Goal: Information Seeking & Learning: Find specific fact

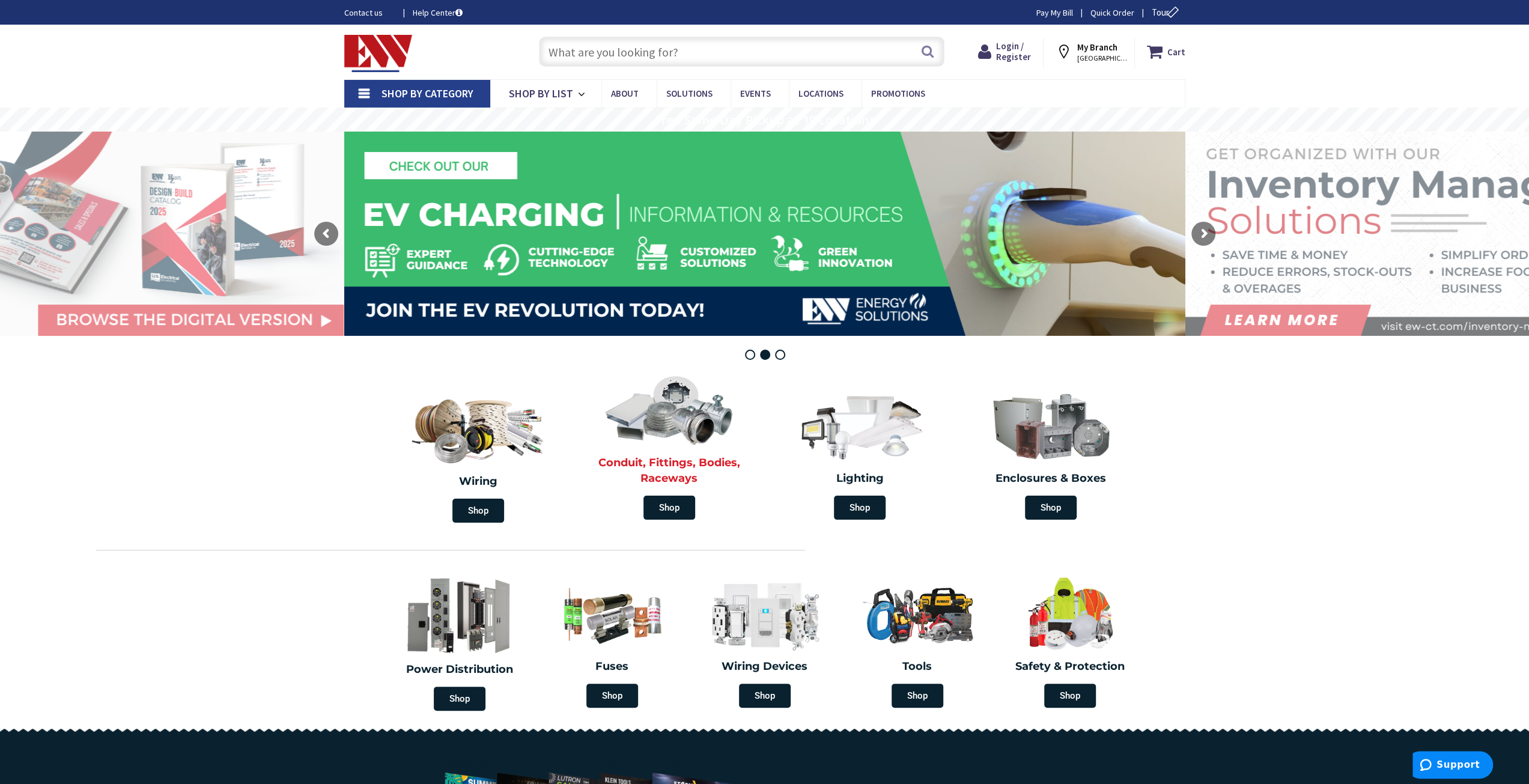
click at [679, 408] on img at bounding box center [670, 409] width 138 height 81
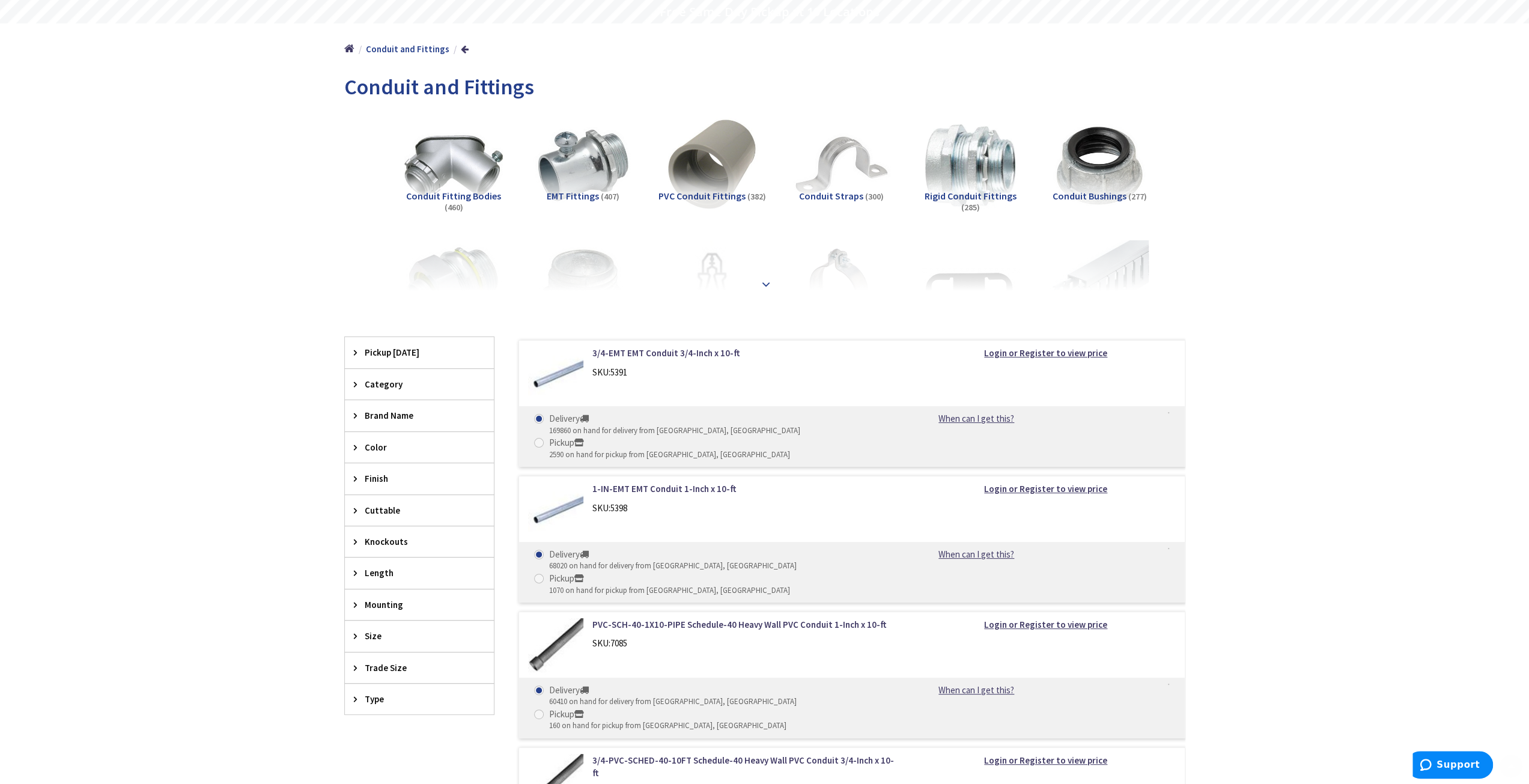
scroll to position [120, 0]
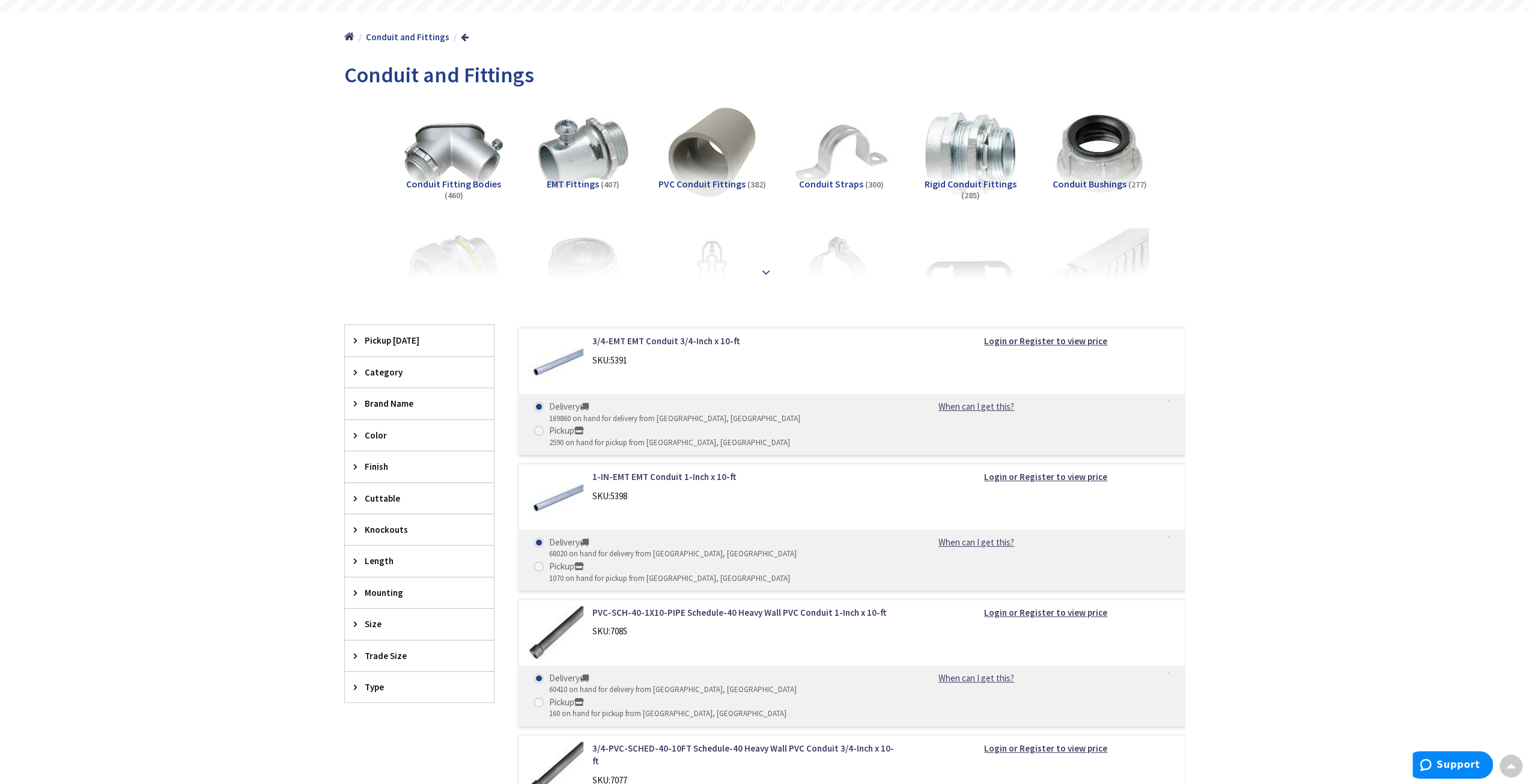
click at [766, 271] on strong at bounding box center [766, 271] width 15 height 13
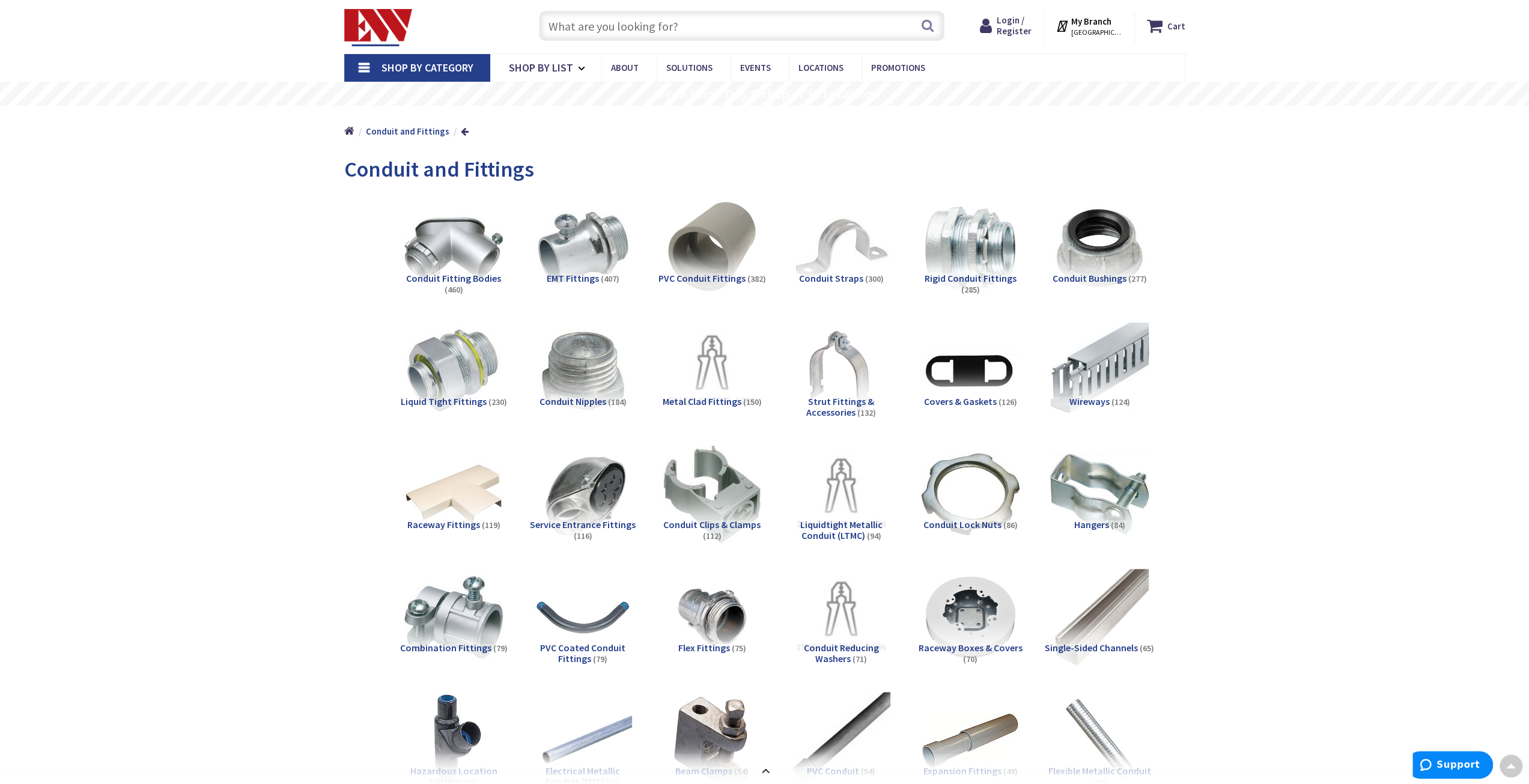
scroll to position [0, 0]
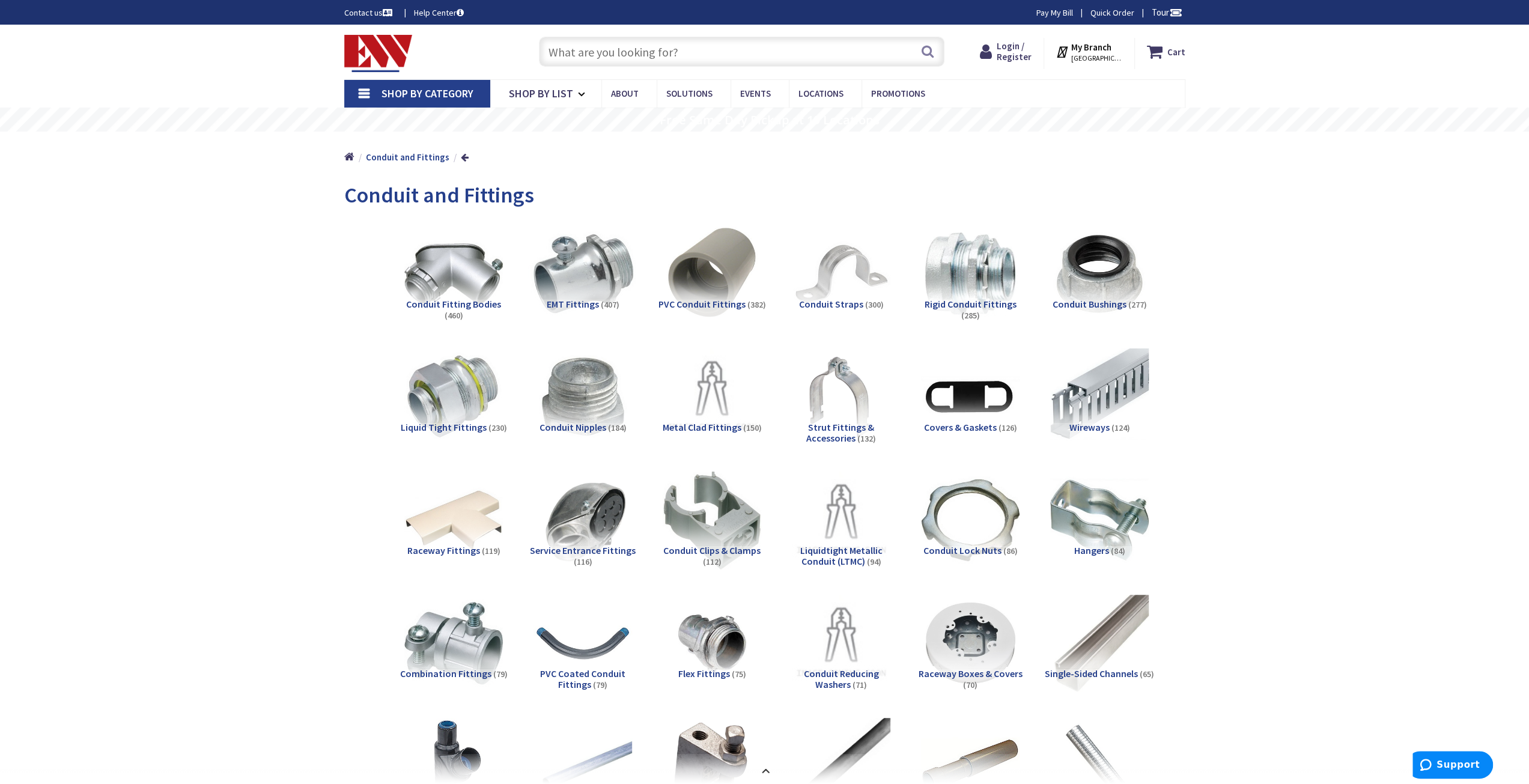
click at [568, 284] on img at bounding box center [582, 273] width 108 height 108
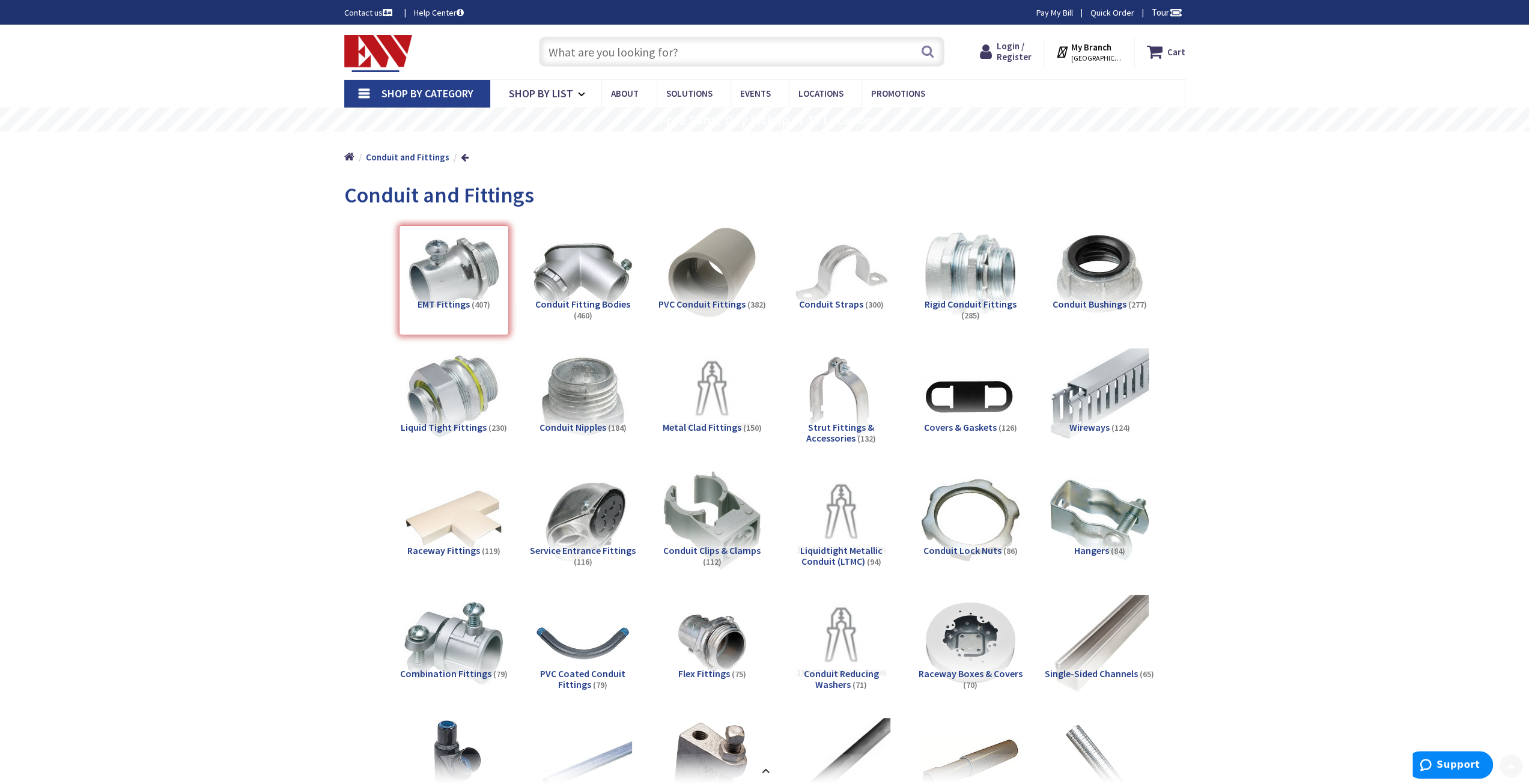
scroll to position [1357, 0]
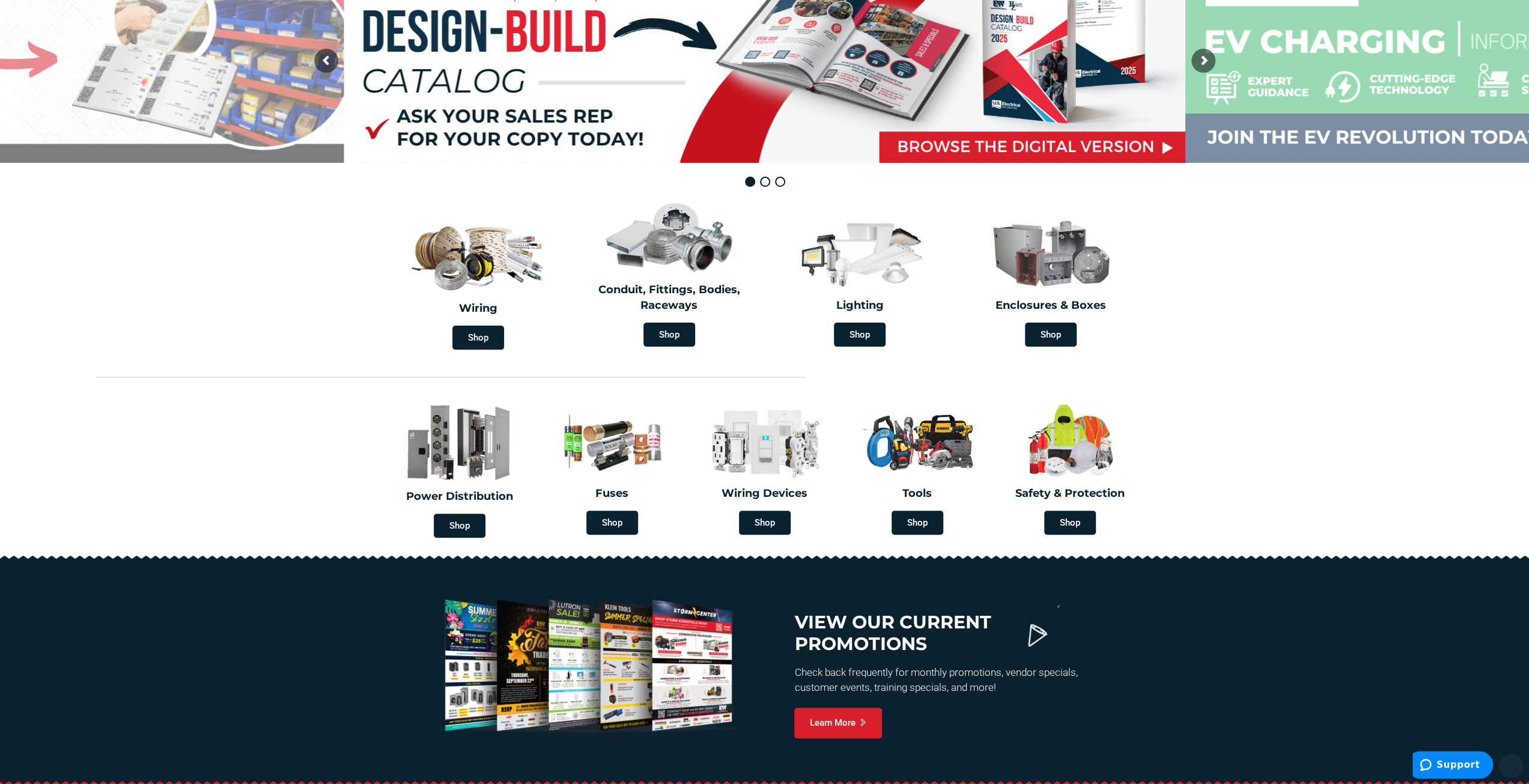
scroll to position [180, 0]
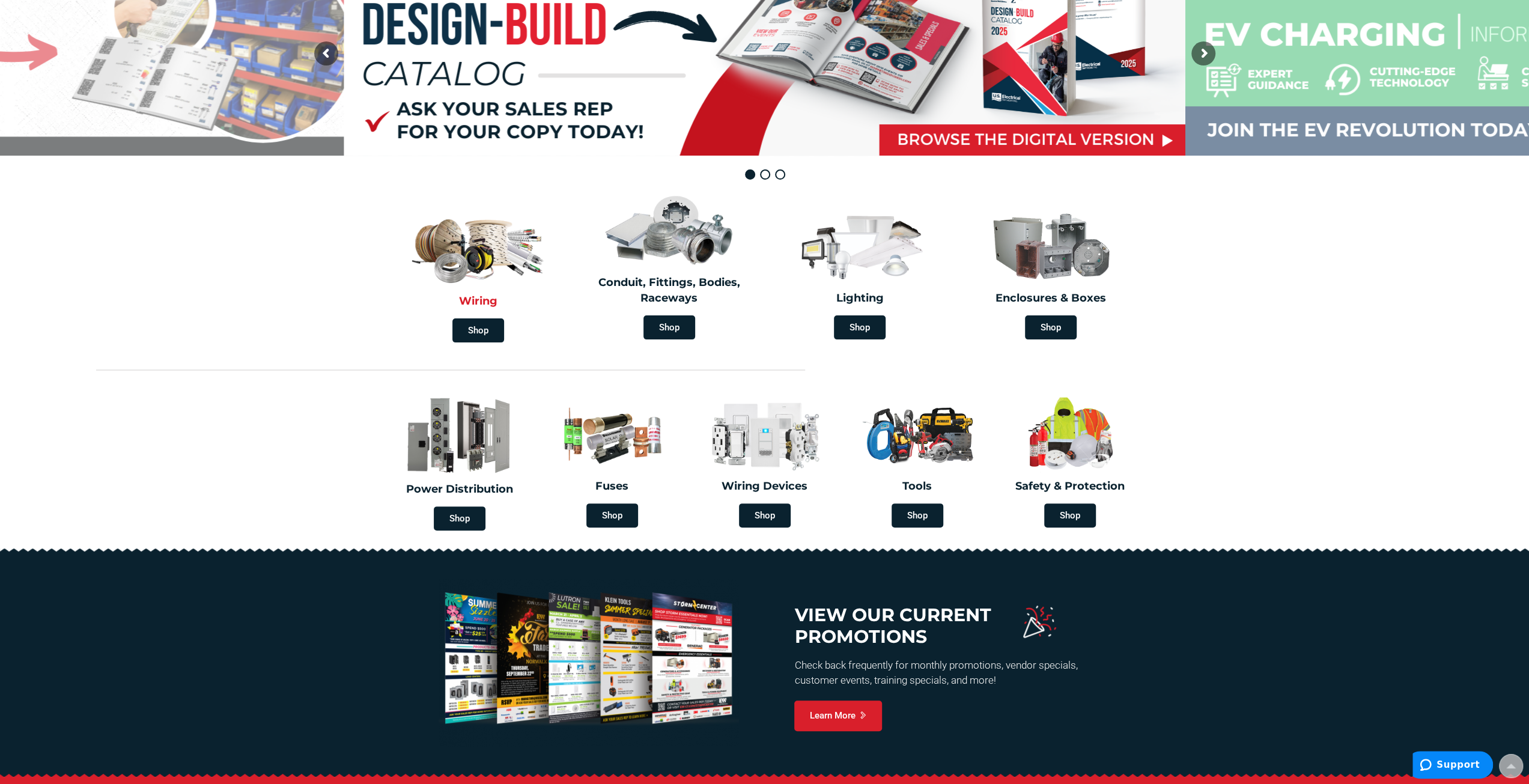
click at [500, 229] on img at bounding box center [478, 246] width 143 height 84
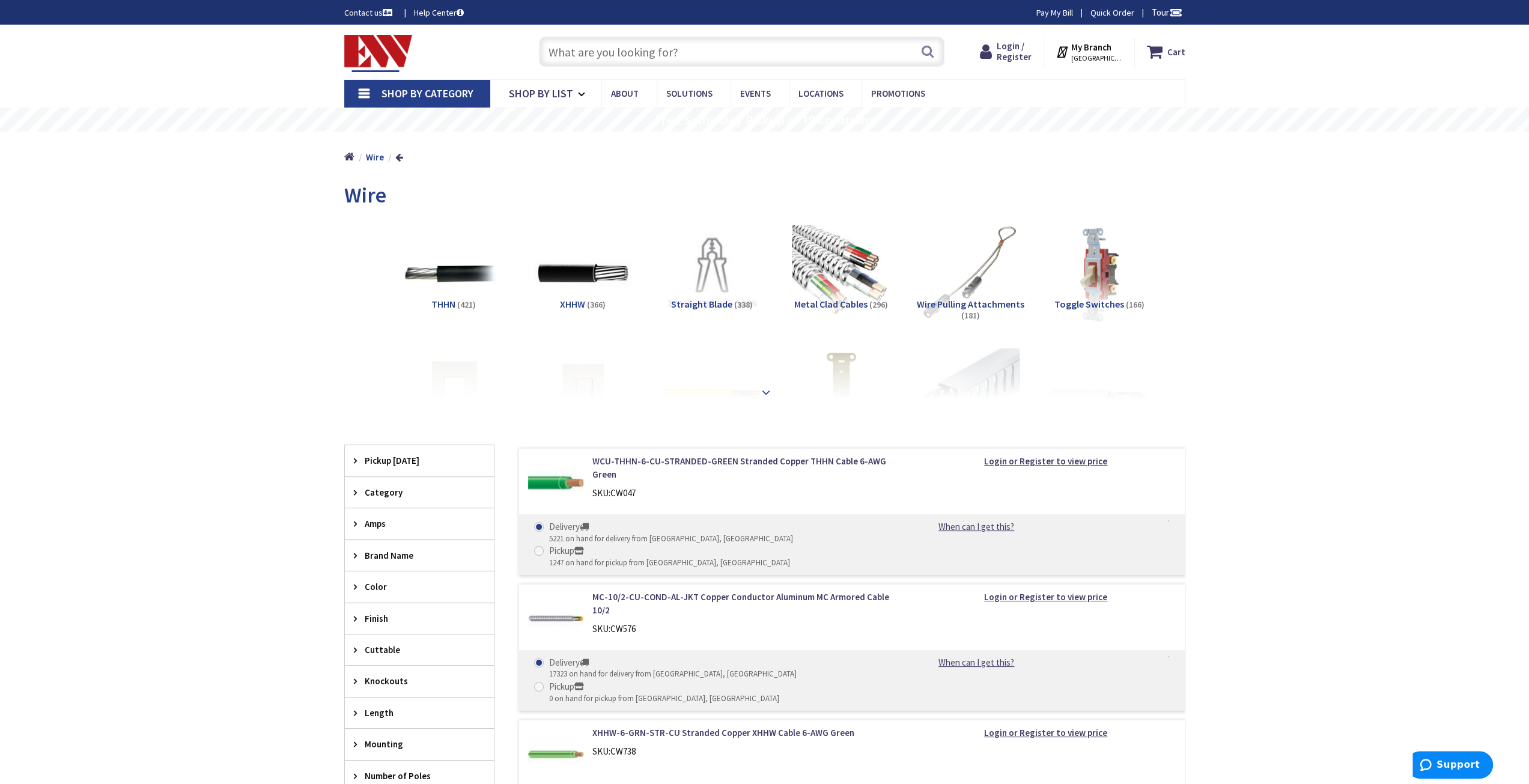
click at [766, 391] on strong at bounding box center [766, 390] width 15 height 13
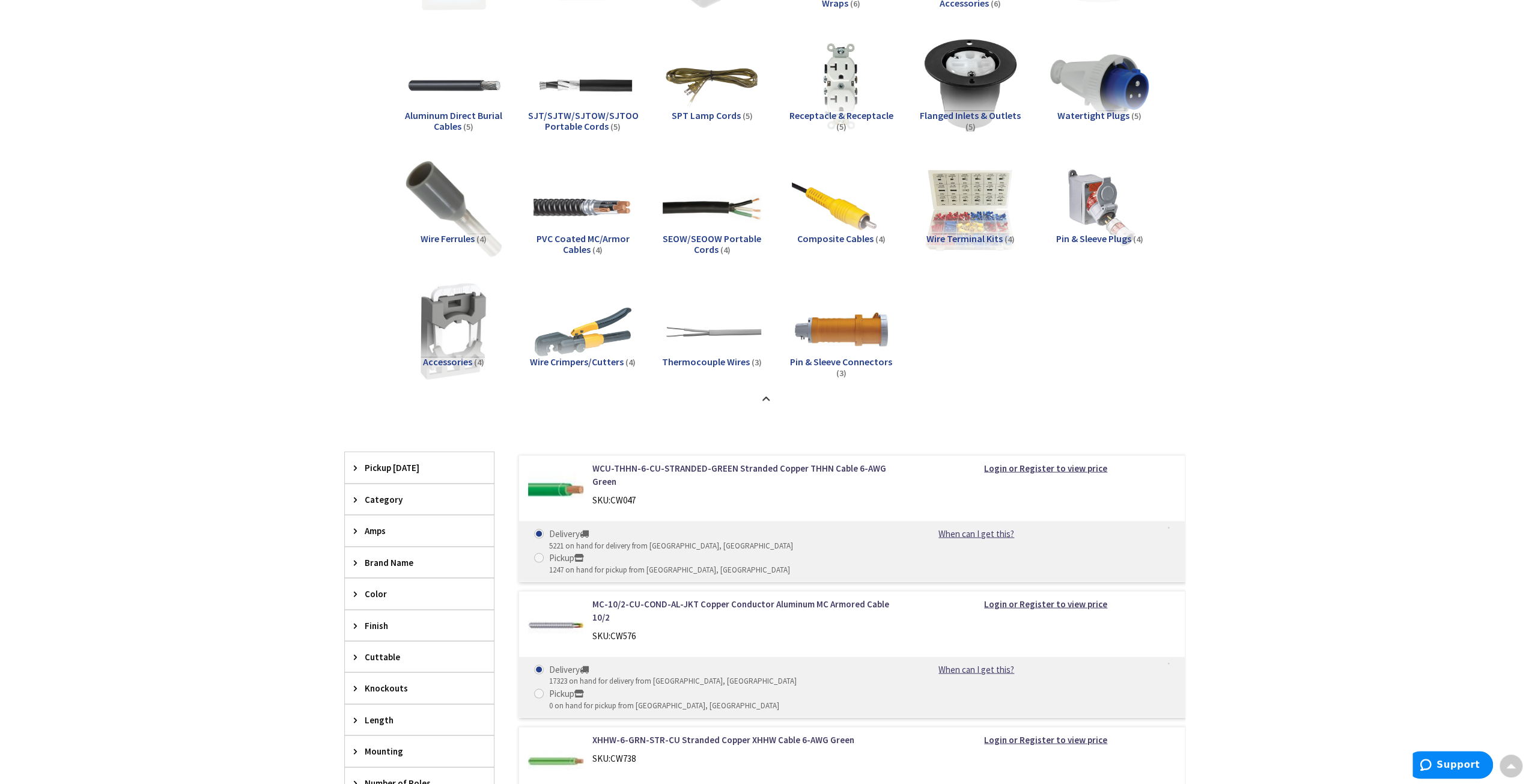
scroll to position [1922, 0]
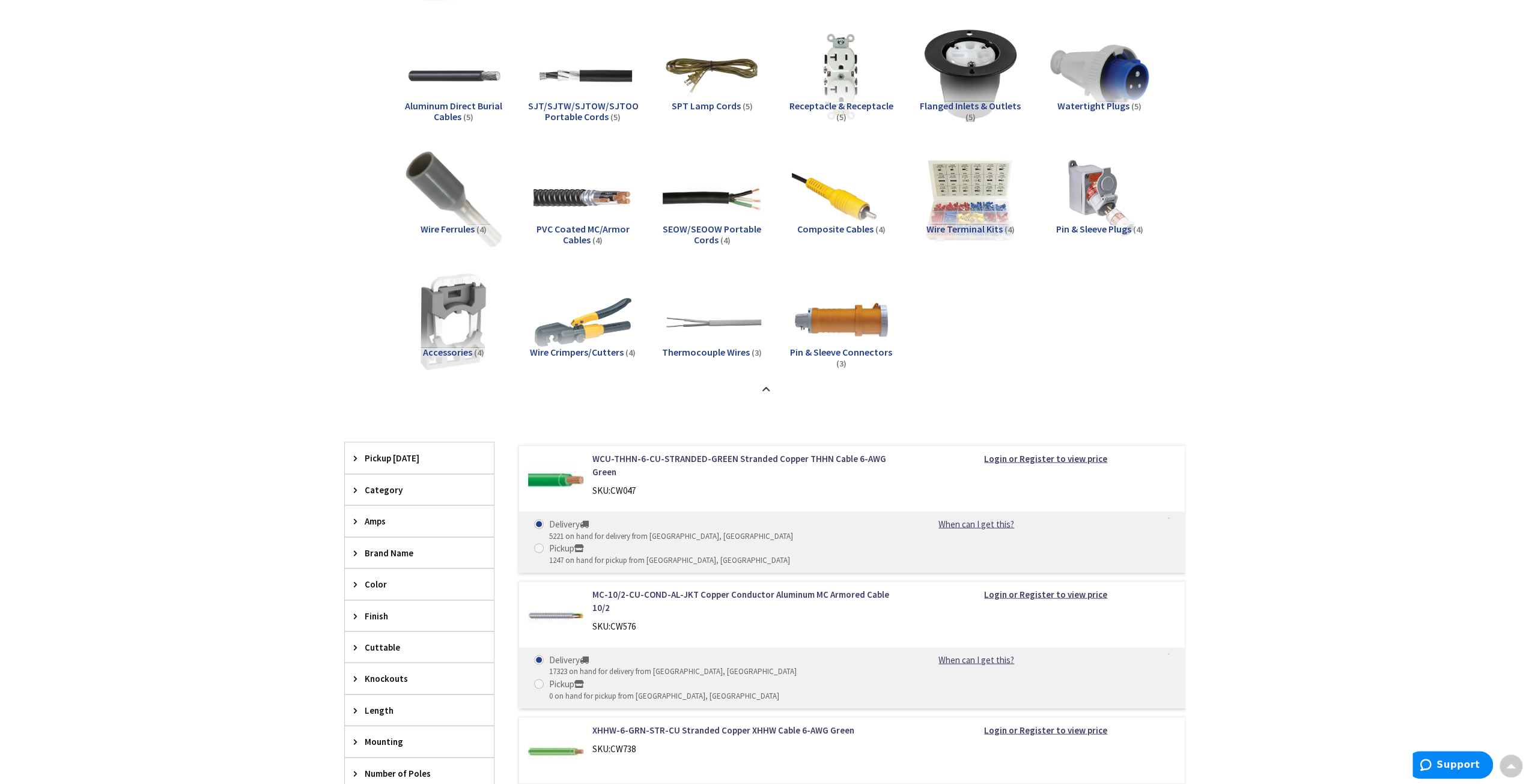
click at [570, 352] on span "Wire Crimpers/Cutters" at bounding box center [577, 352] width 94 height 12
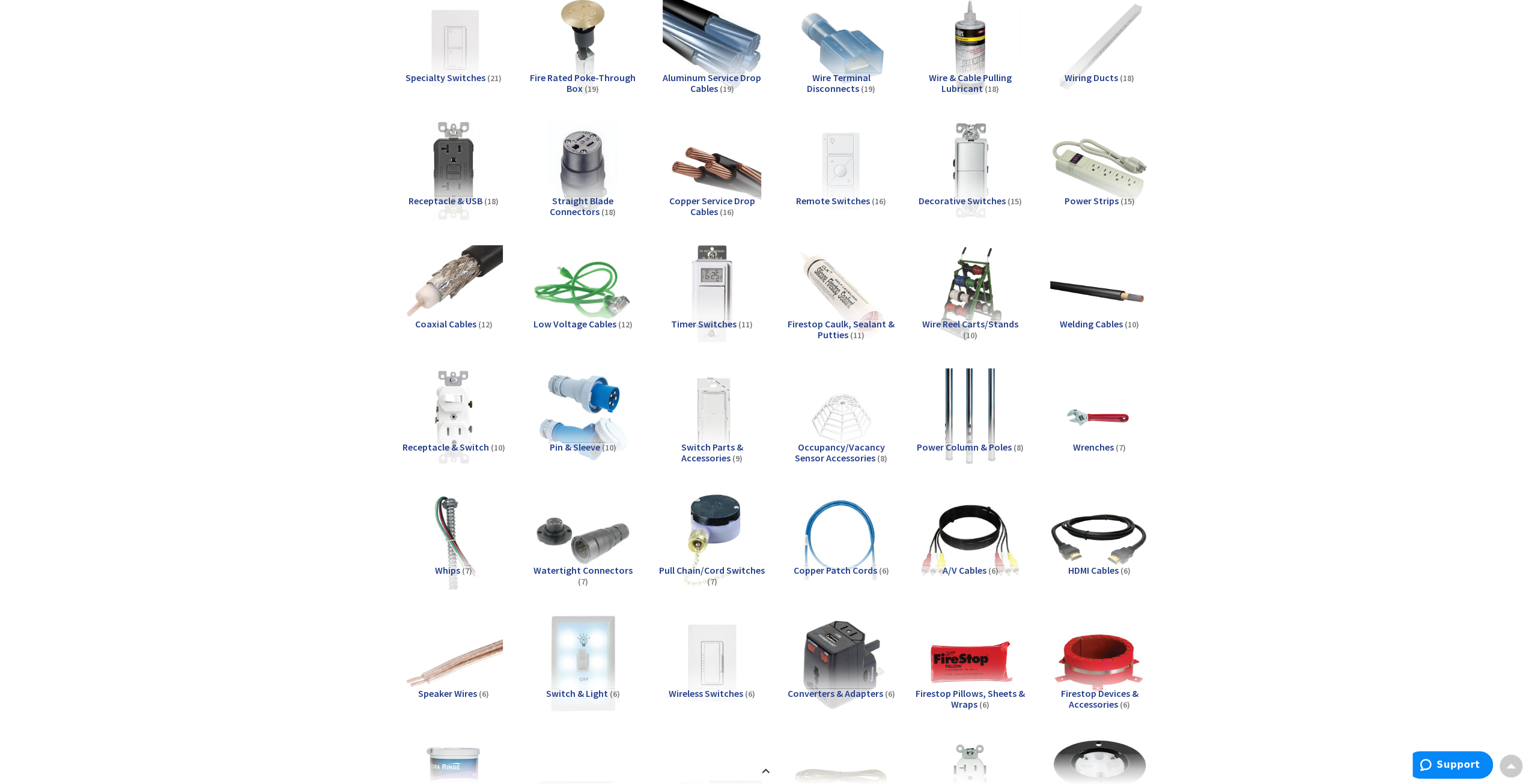
scroll to position [1141, 0]
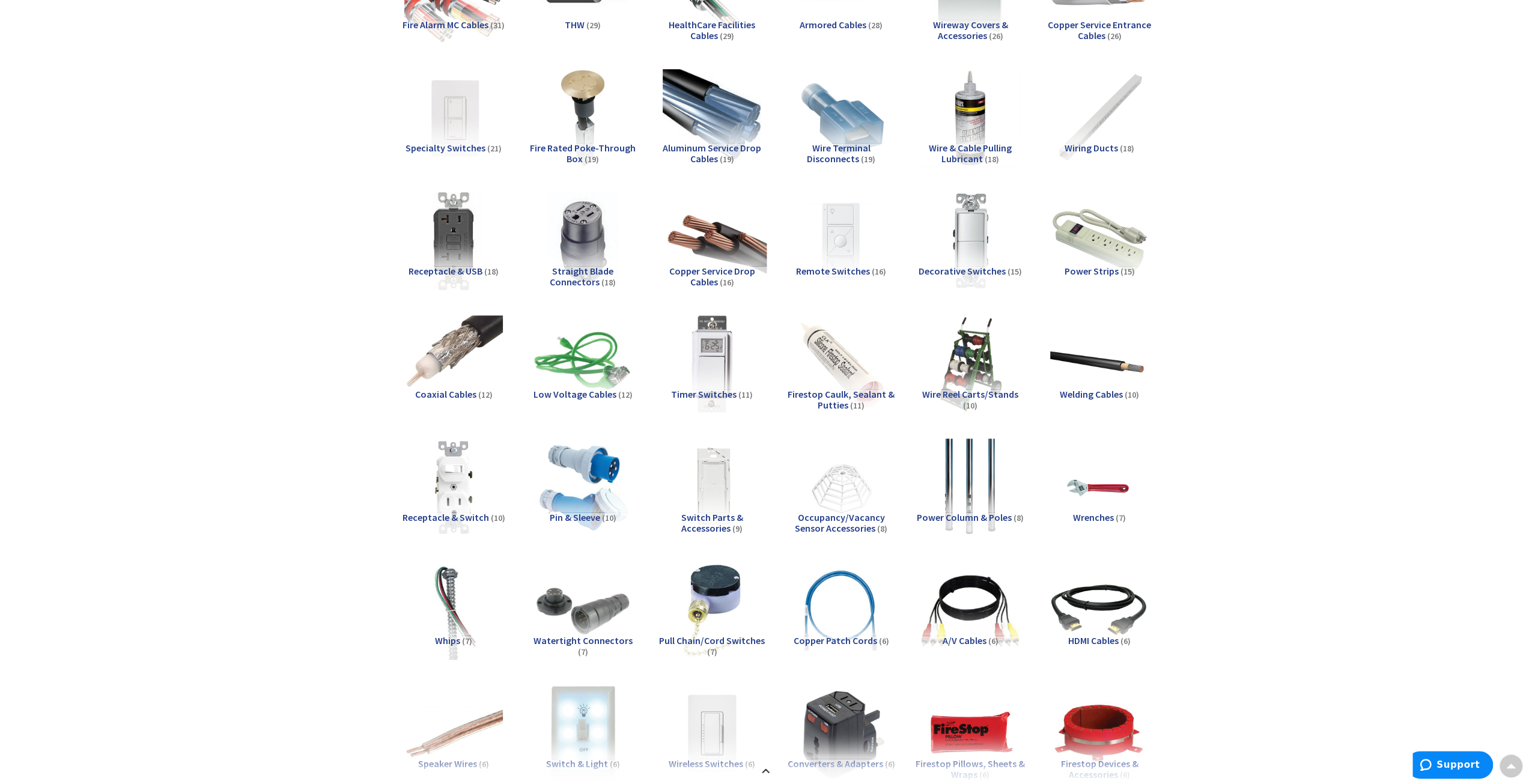
click at [733, 246] on img at bounding box center [711, 240] width 108 height 108
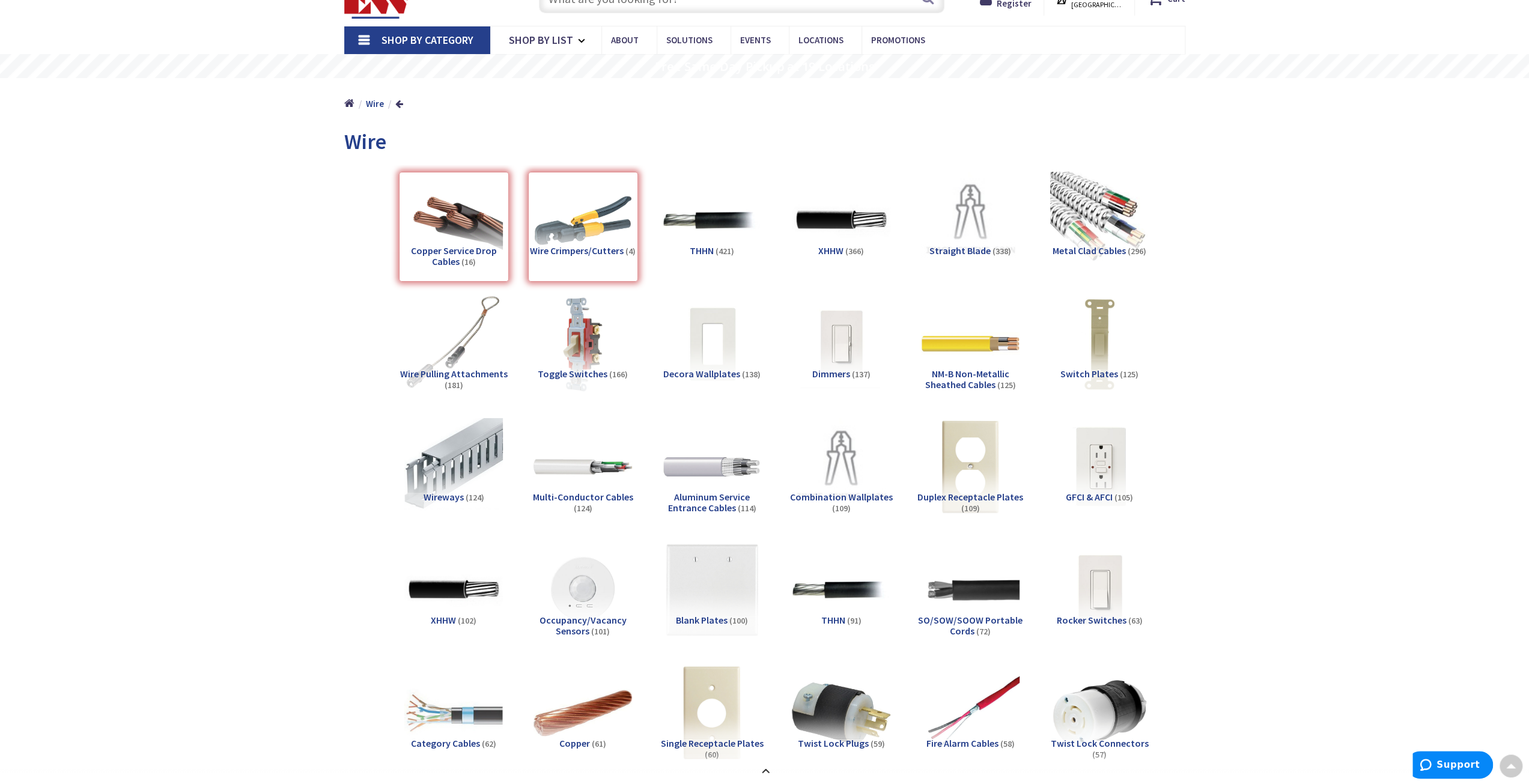
scroll to position [0, 0]
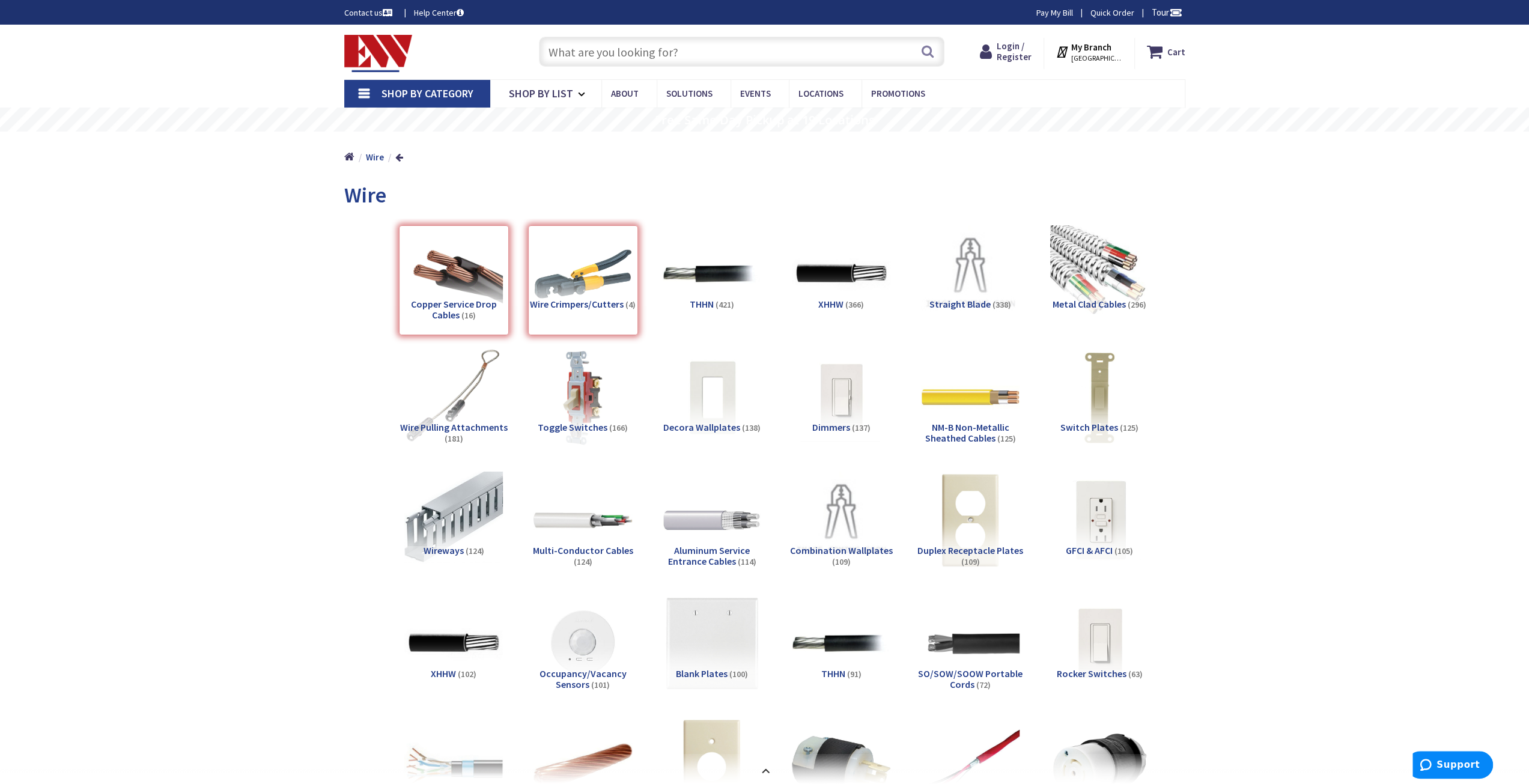
click at [450, 430] on span "Wire Pulling Attachments" at bounding box center [454, 427] width 108 height 12
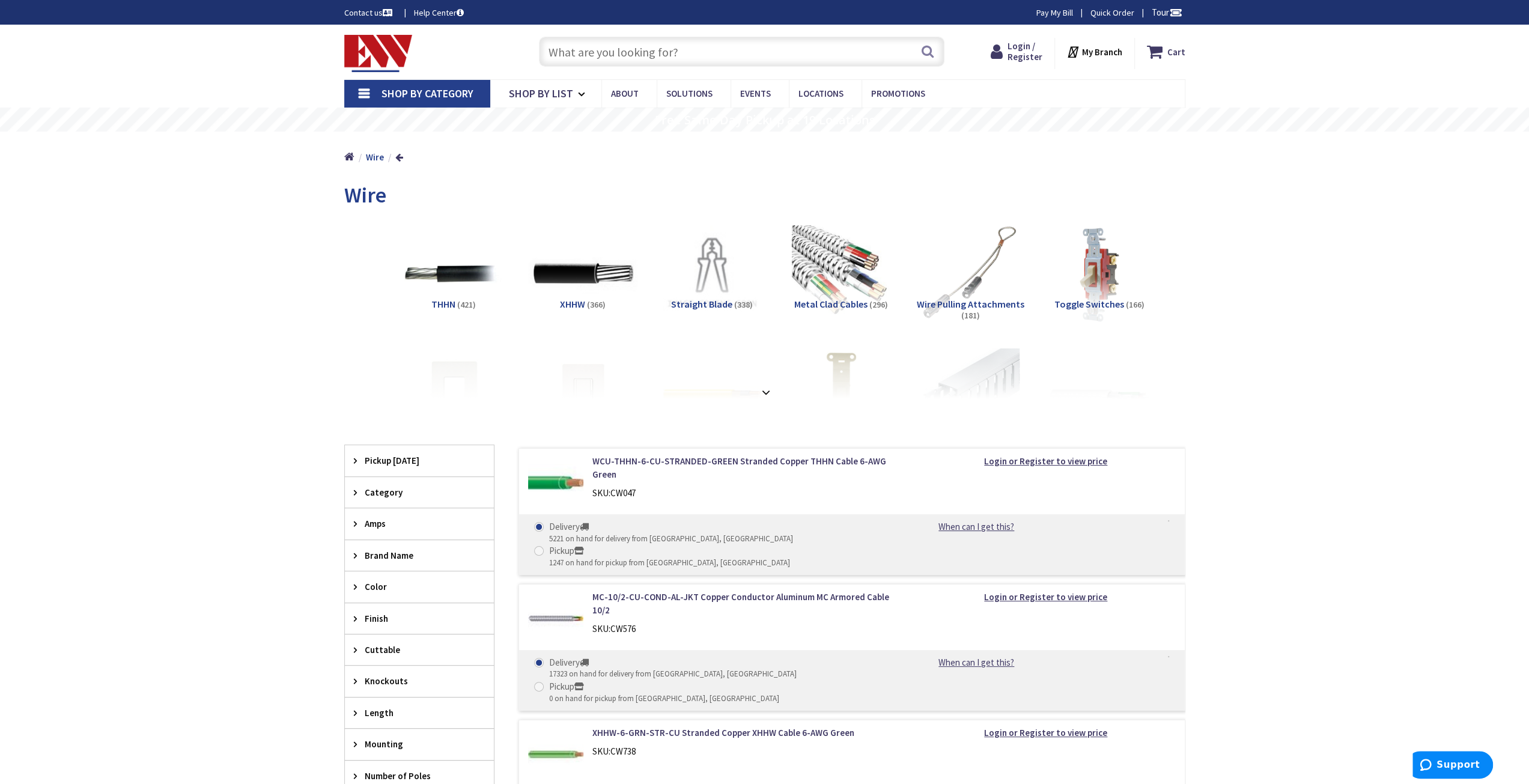
click at [587, 278] on img at bounding box center [582, 273] width 108 height 108
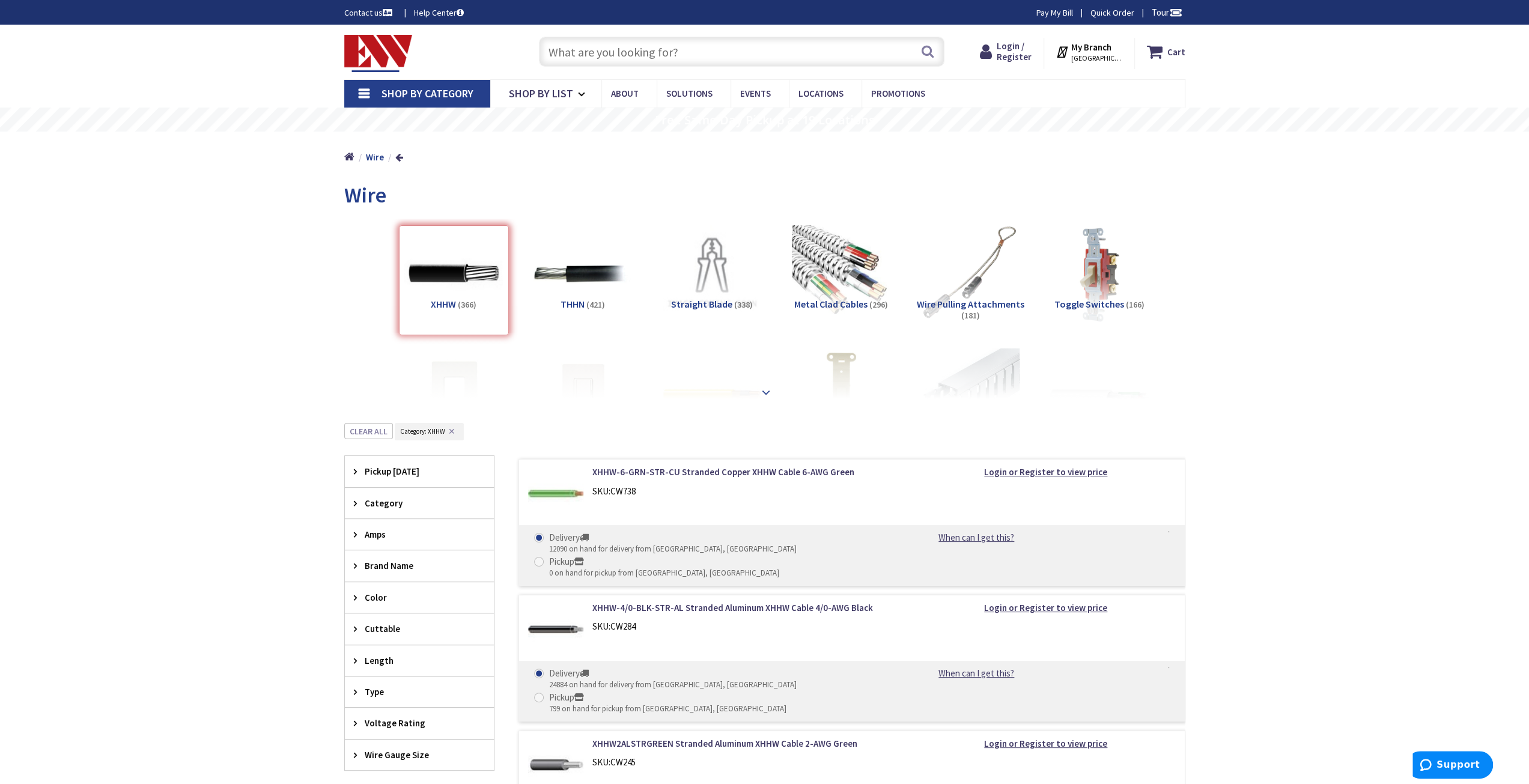
click at [766, 390] on strong at bounding box center [766, 392] width 15 height 13
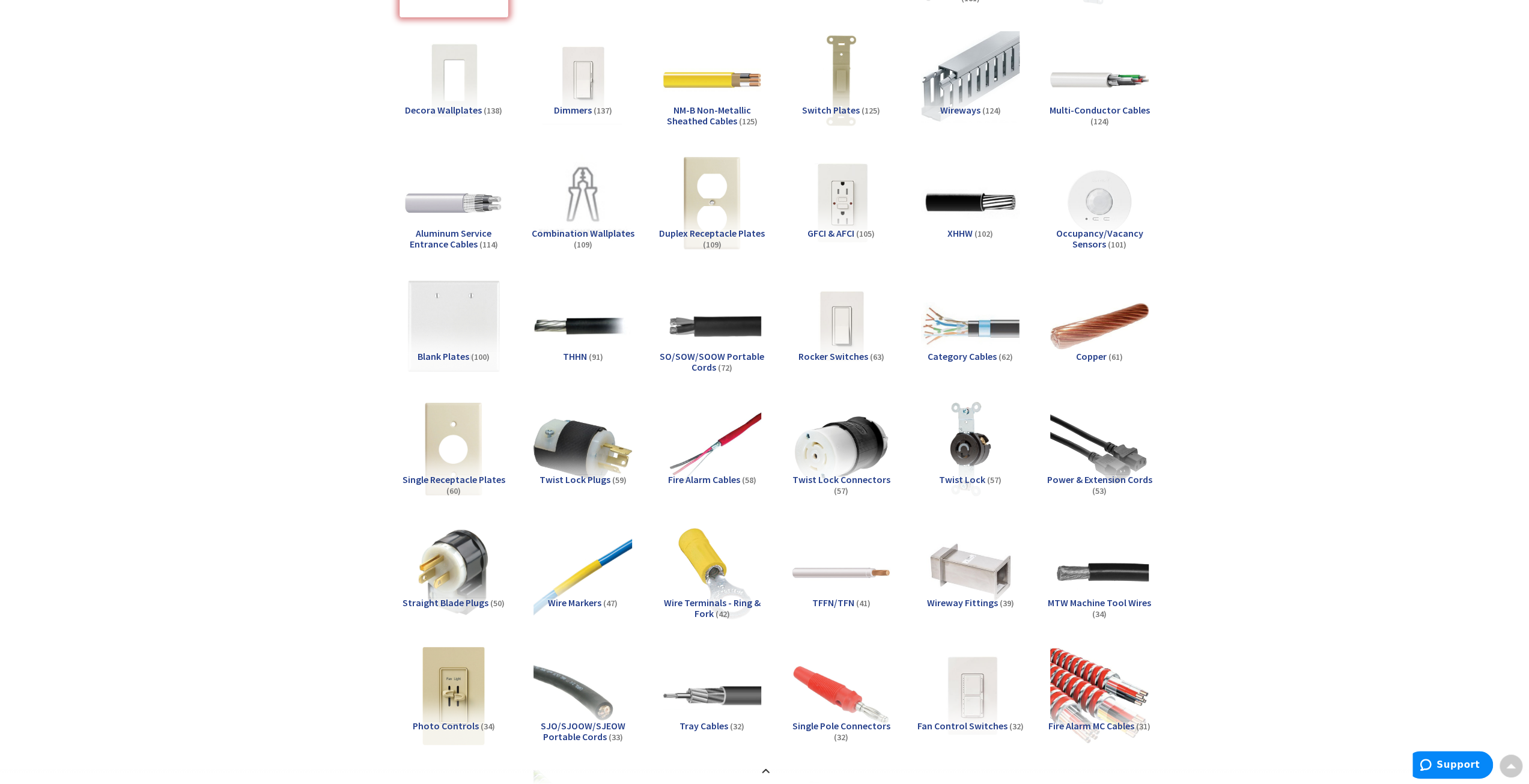
scroll to position [301, 0]
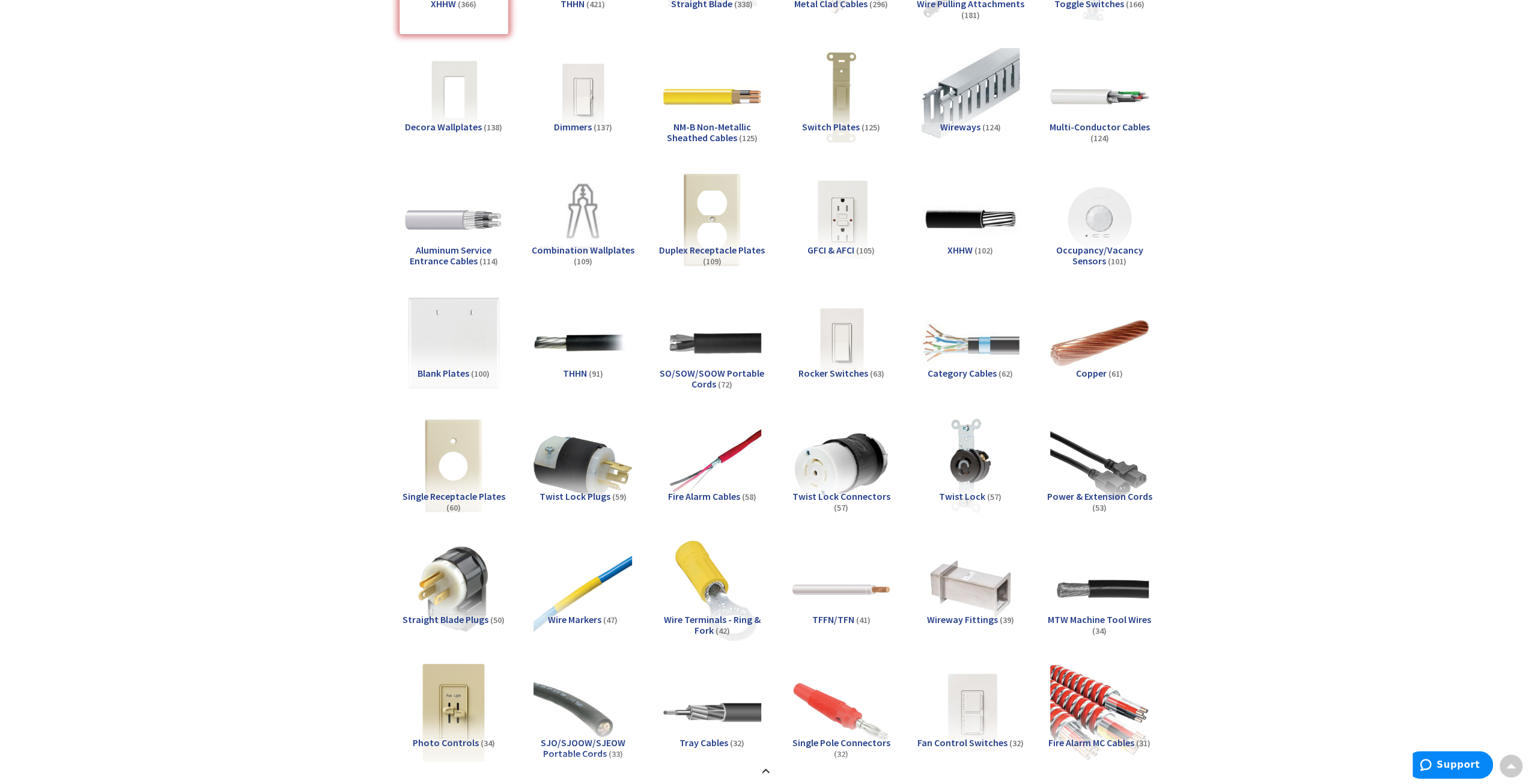
click at [716, 603] on img at bounding box center [711, 589] width 108 height 108
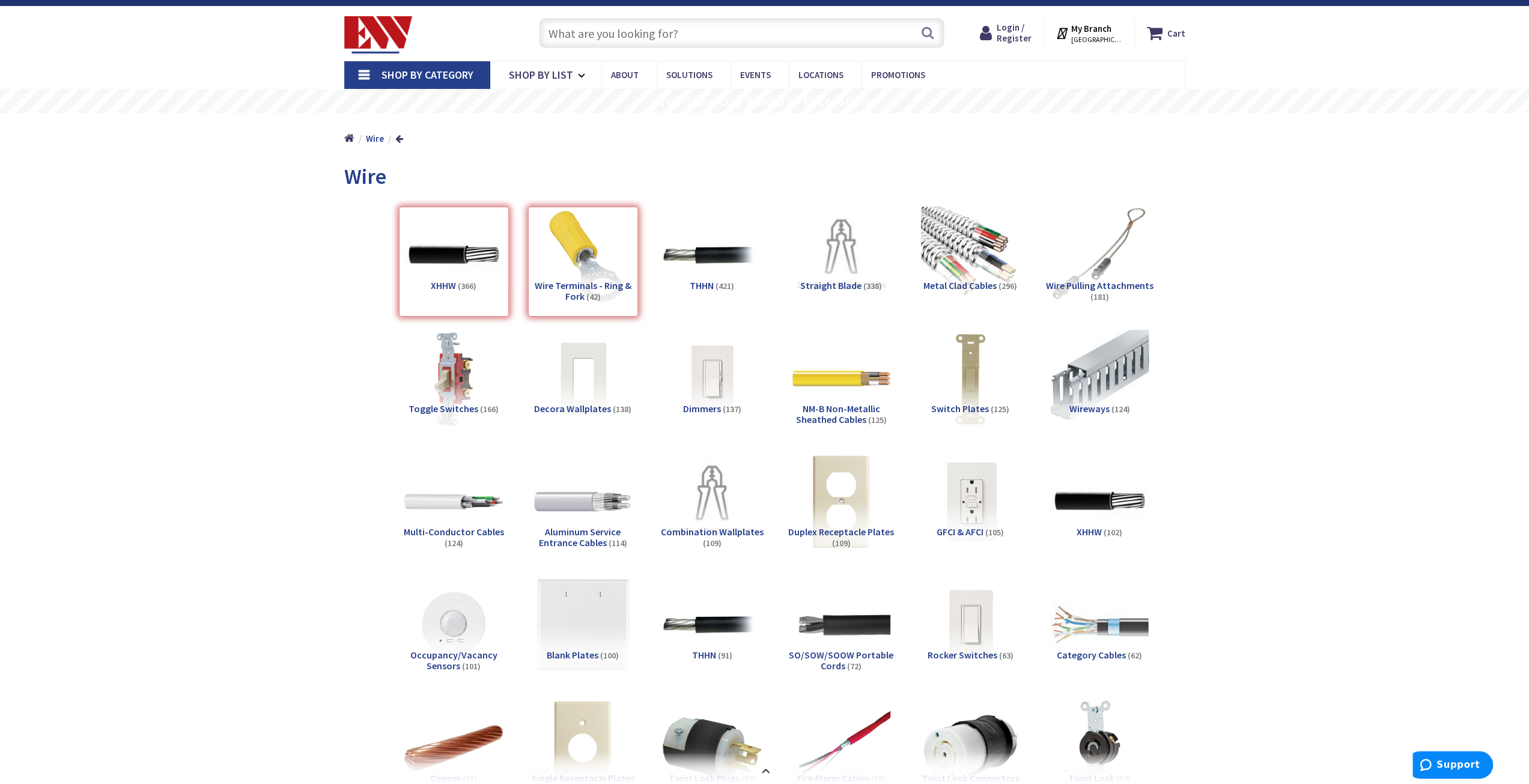
scroll to position [0, 0]
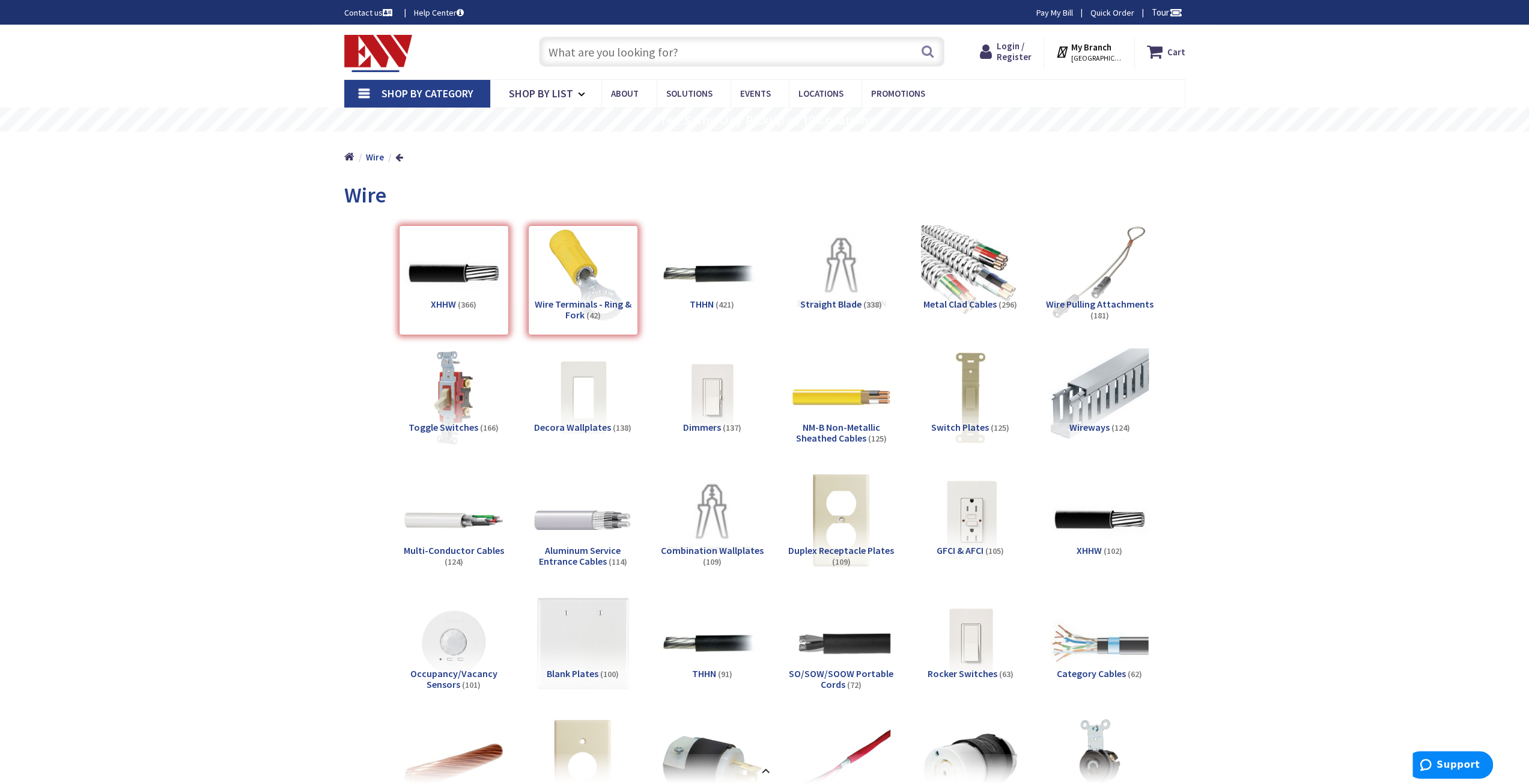
click at [577, 270] on div "Wire Terminals - Ring & Fork (42)" at bounding box center [583, 280] width 110 height 110
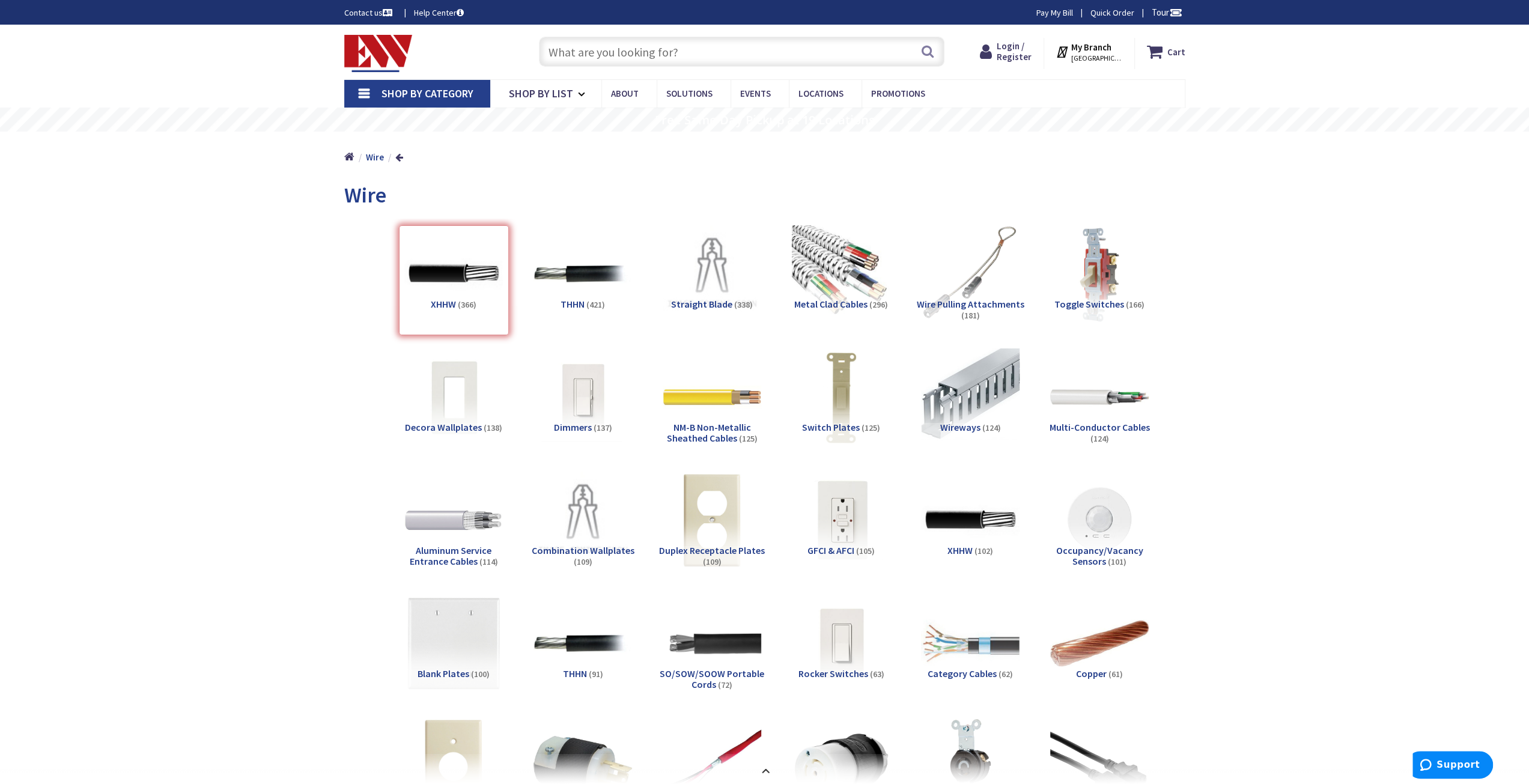
click at [579, 306] on span "THHN" at bounding box center [572, 304] width 24 height 12
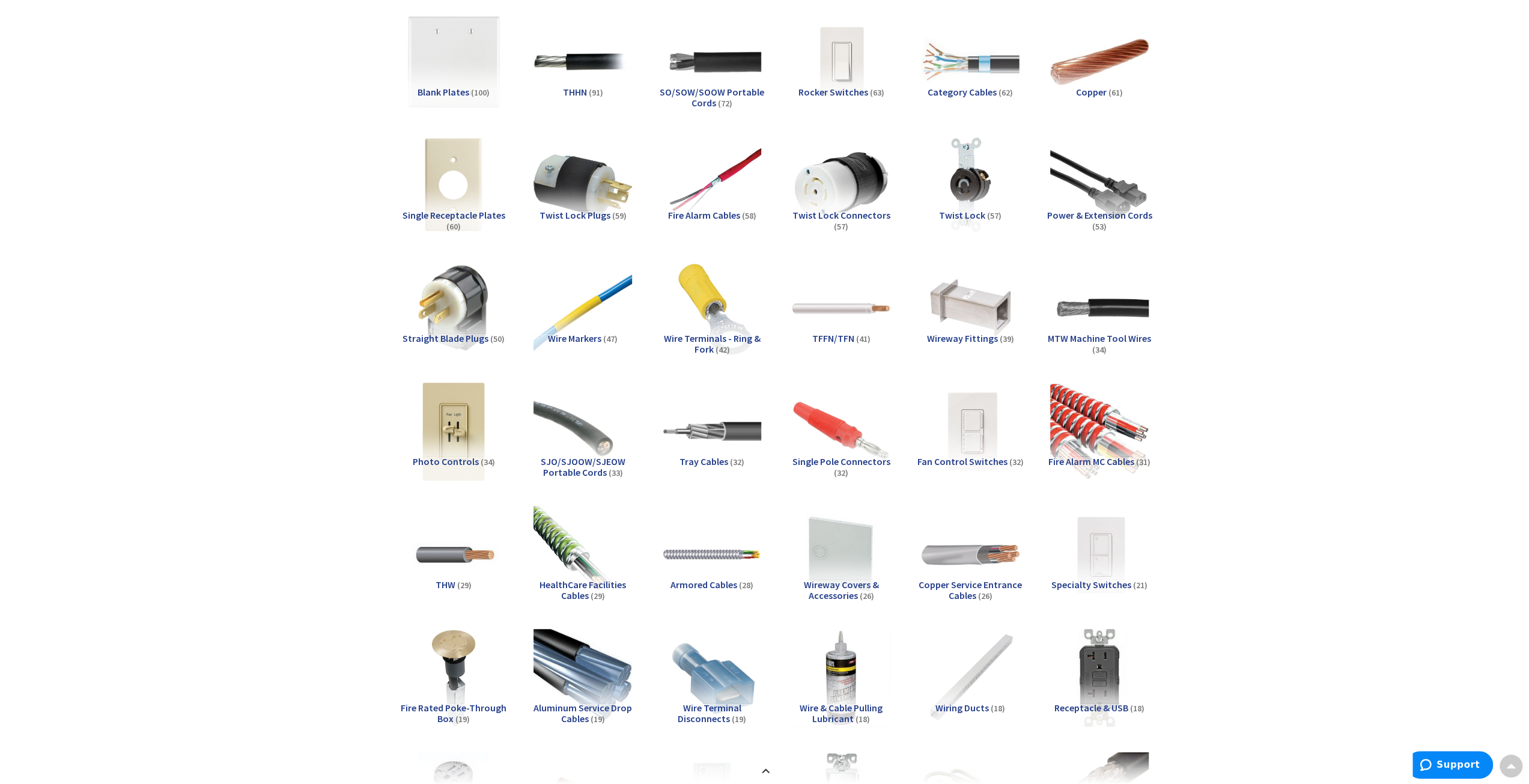
scroll to position [601, 0]
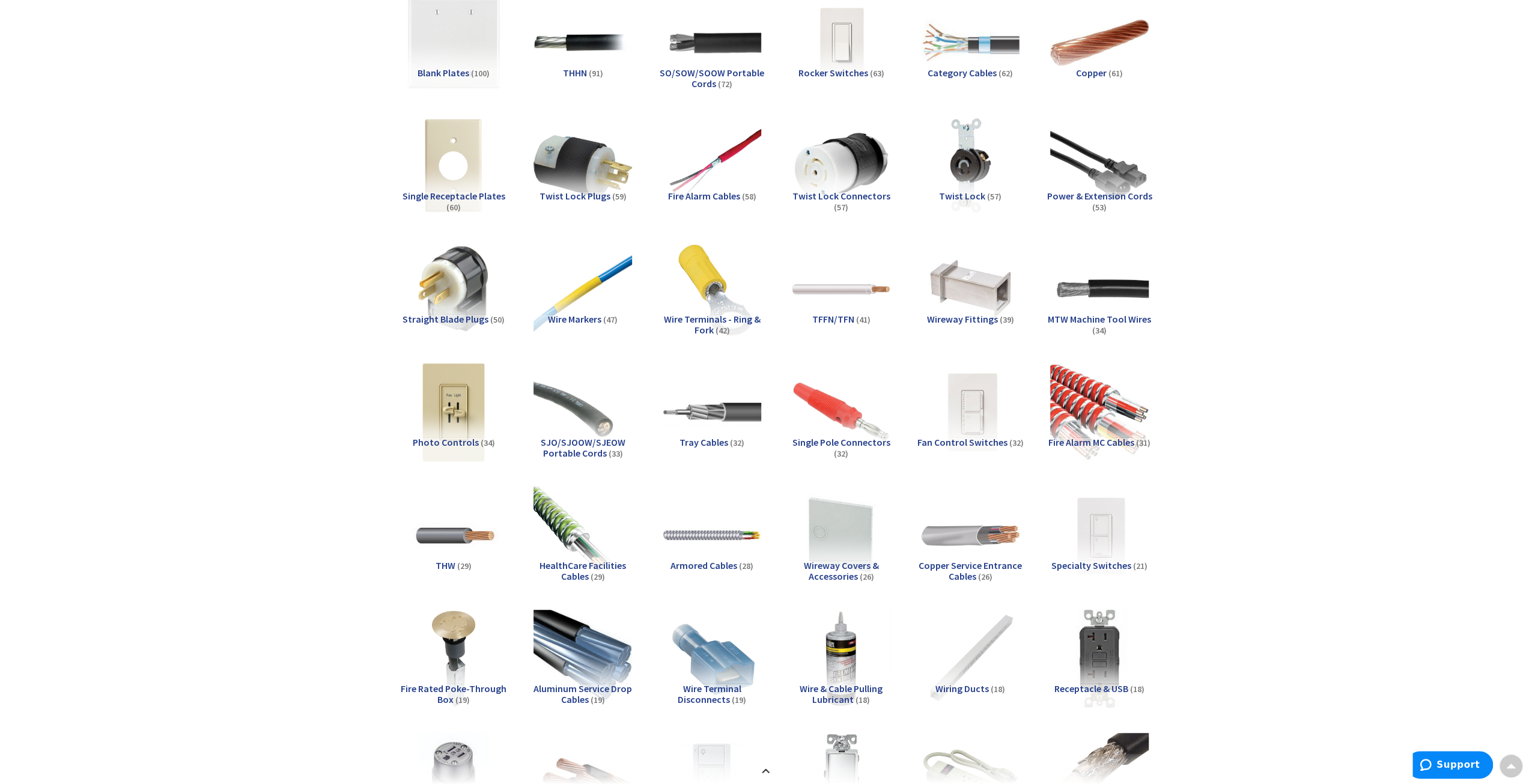
click at [698, 327] on span "Wire Terminals - Ring & Fork" at bounding box center [713, 324] width 97 height 23
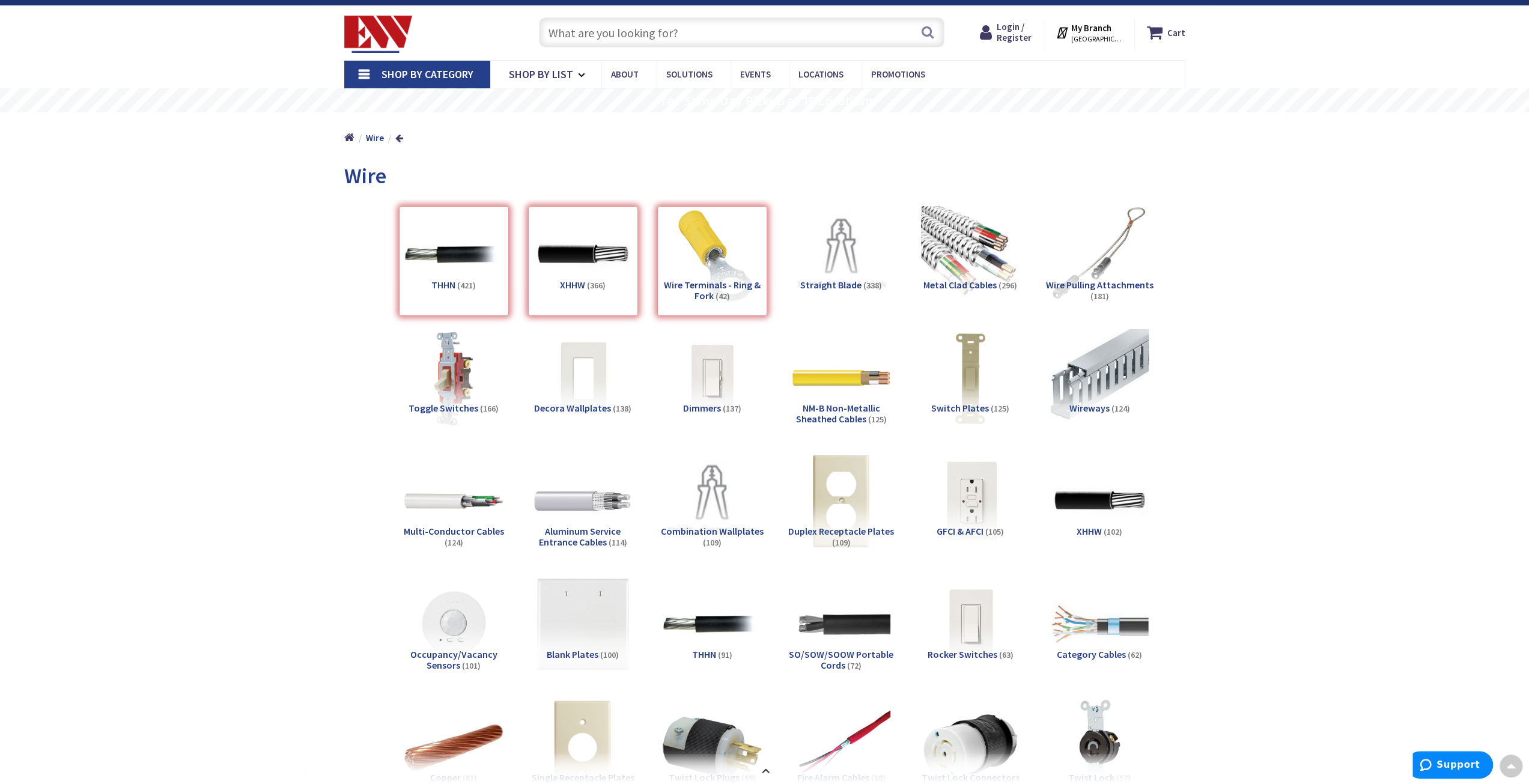
scroll to position [0, 0]
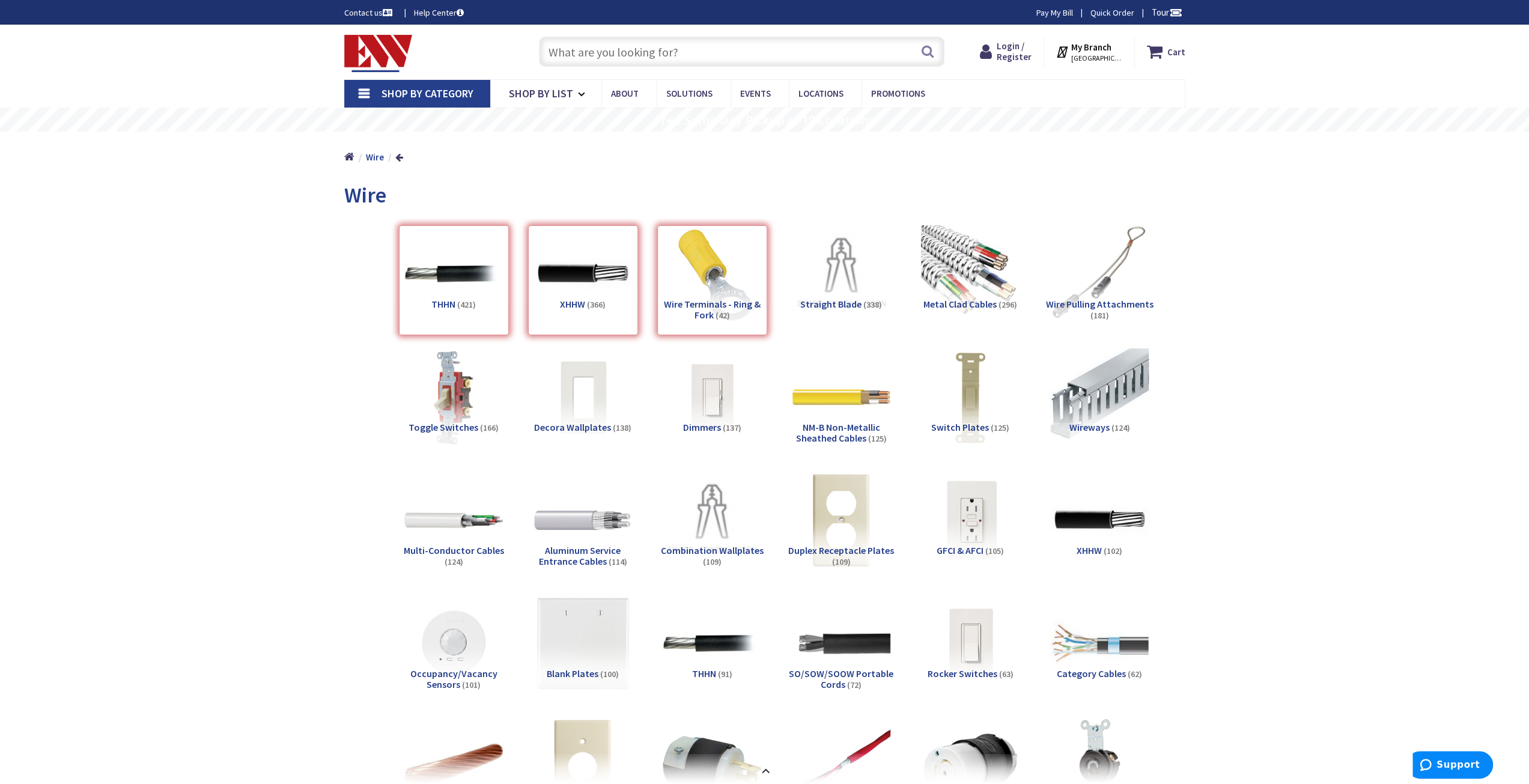
click at [714, 304] on div "Wire Terminals - Ring & Fork (42)" at bounding box center [712, 280] width 110 height 110
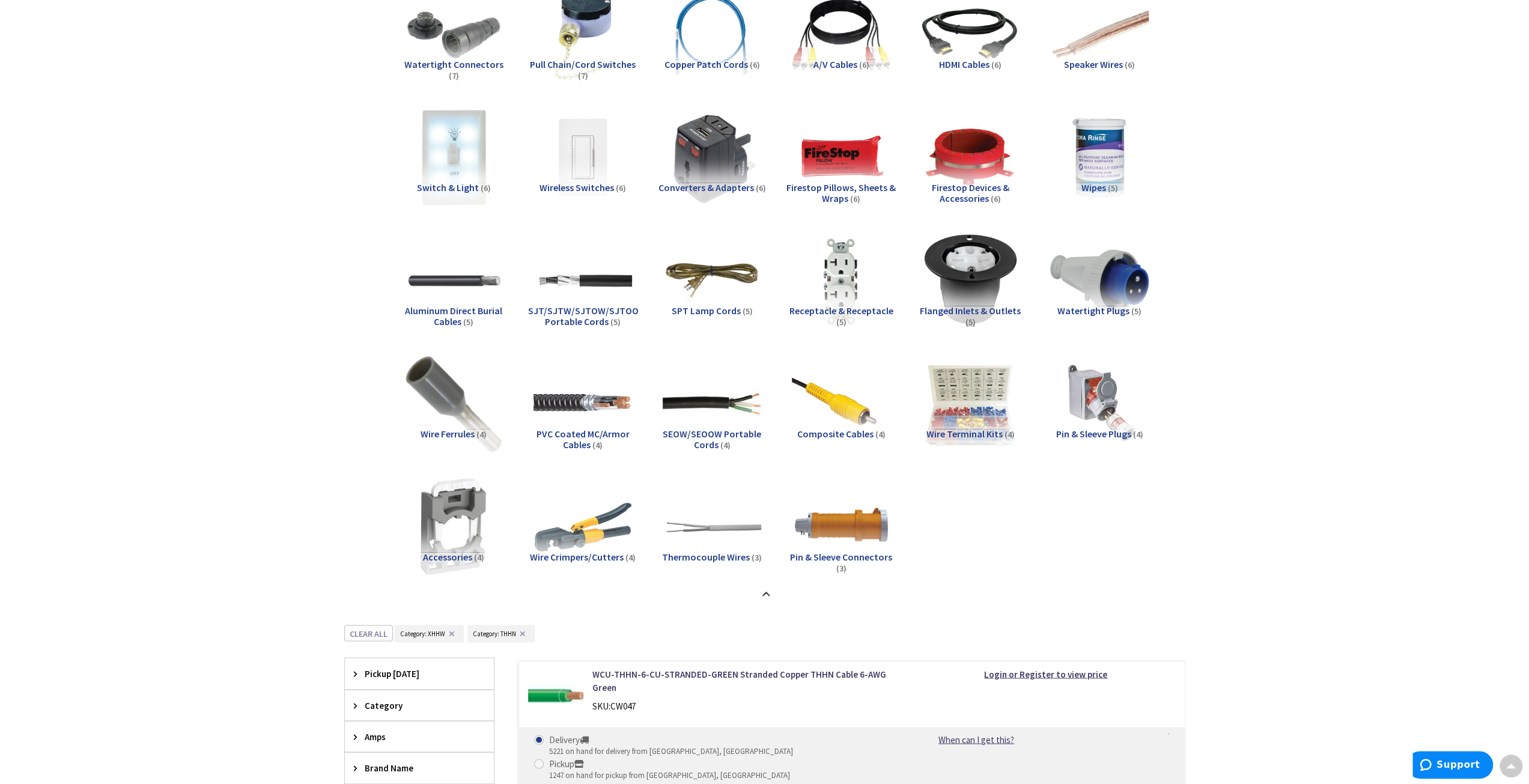
scroll to position [1742, 0]
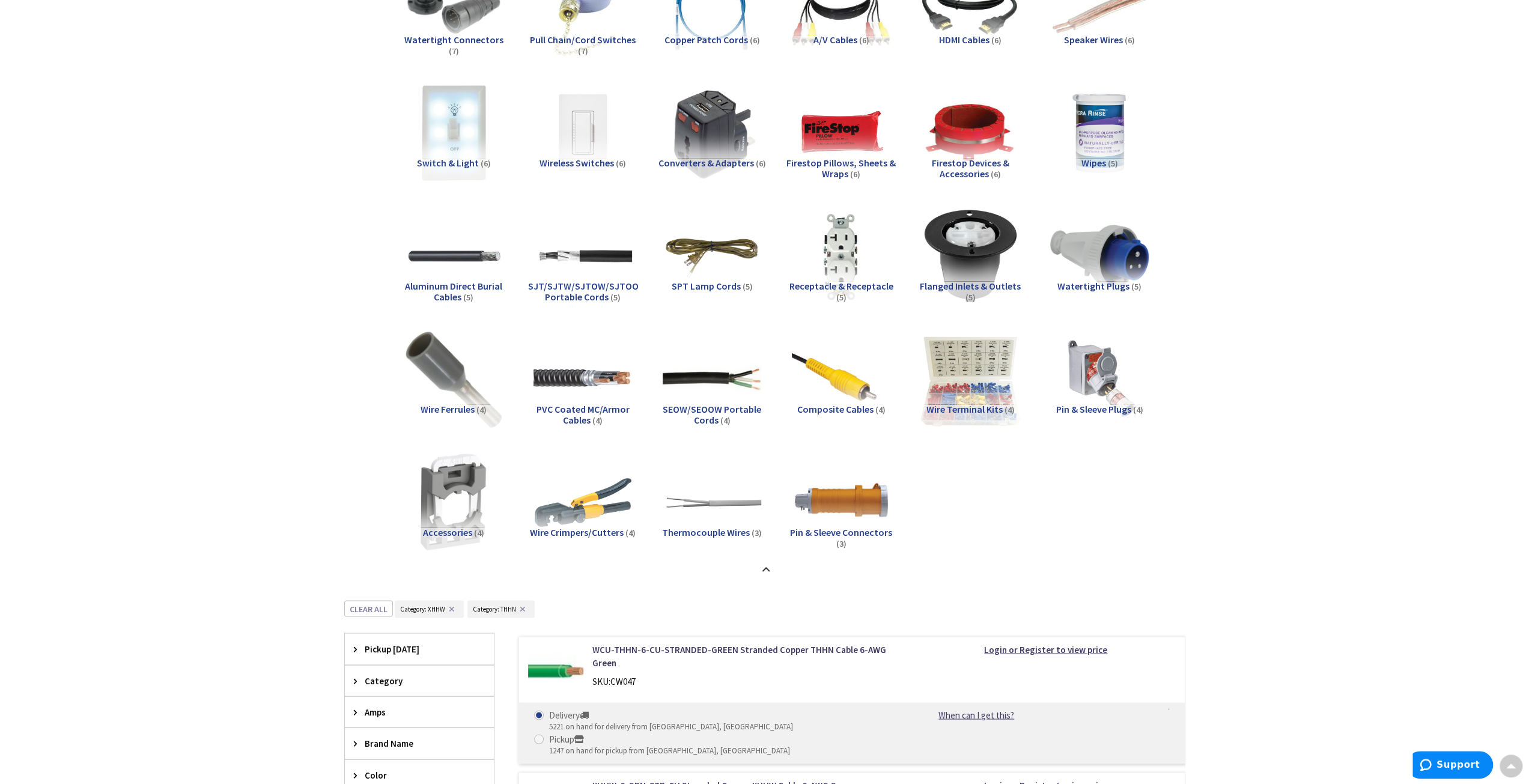
click at [937, 354] on img at bounding box center [969, 378] width 108 height 108
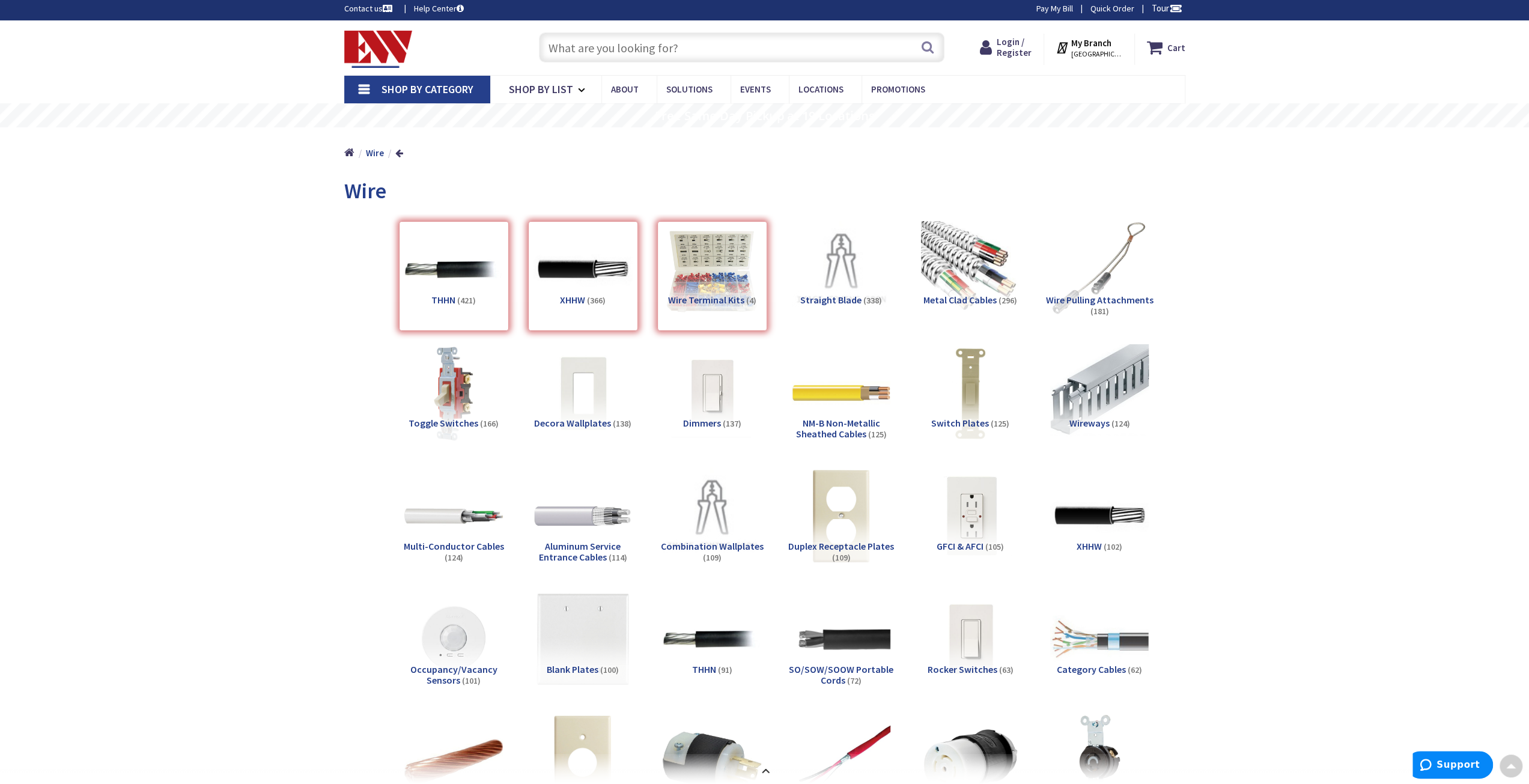
scroll to position [0, 0]
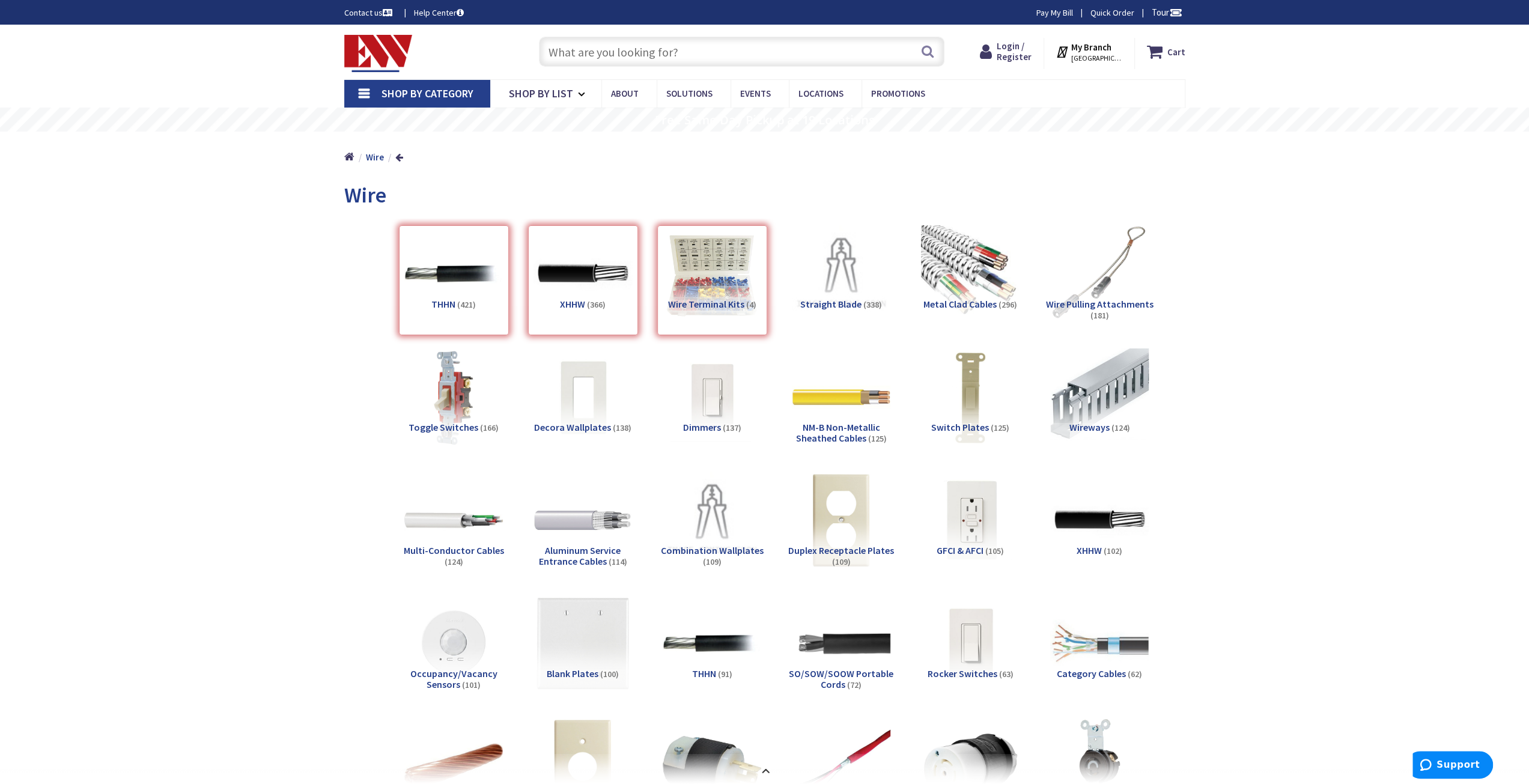
click at [712, 255] on div "Wire Terminal Kits (4)" at bounding box center [712, 280] width 110 height 110
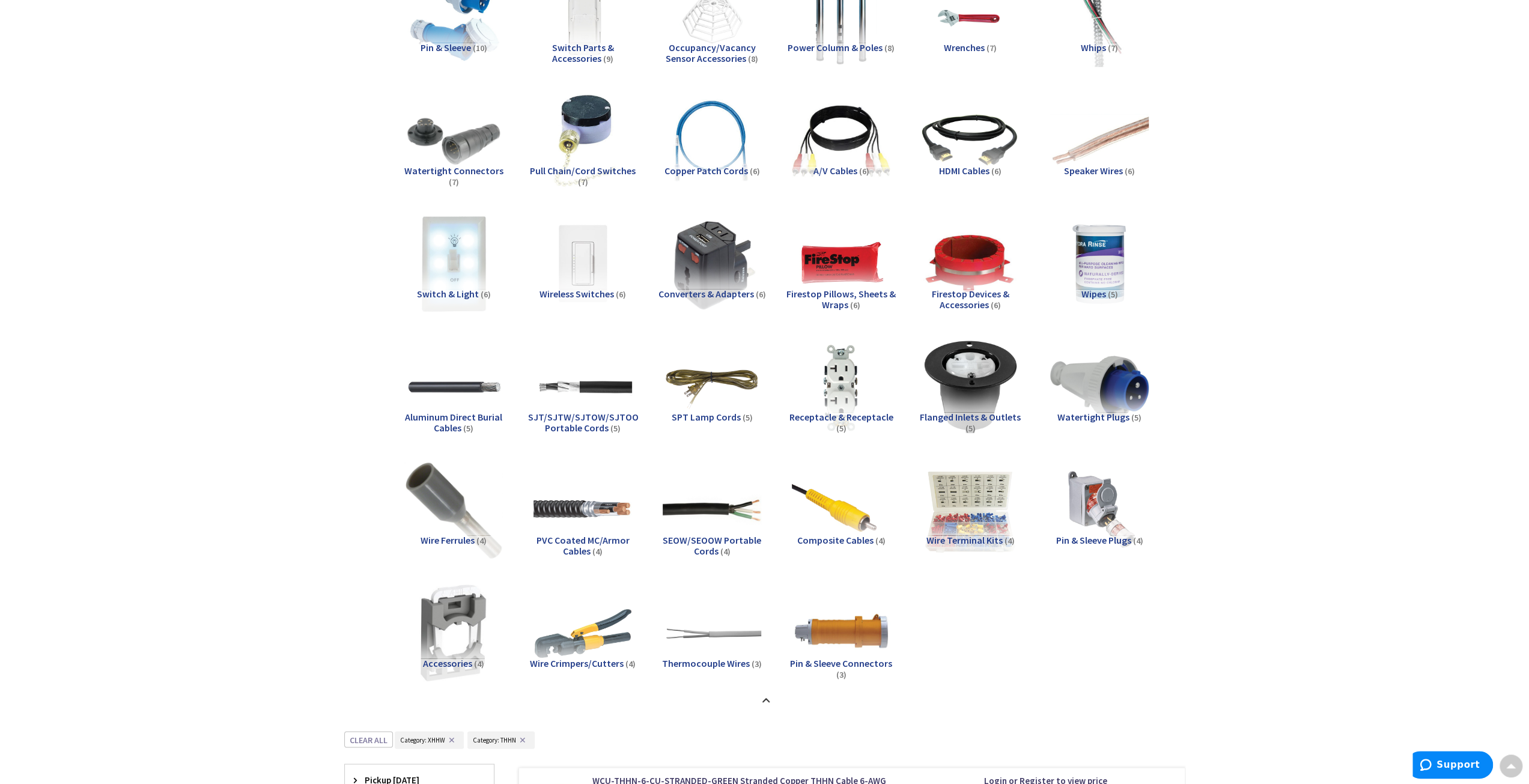
scroll to position [1681, 0]
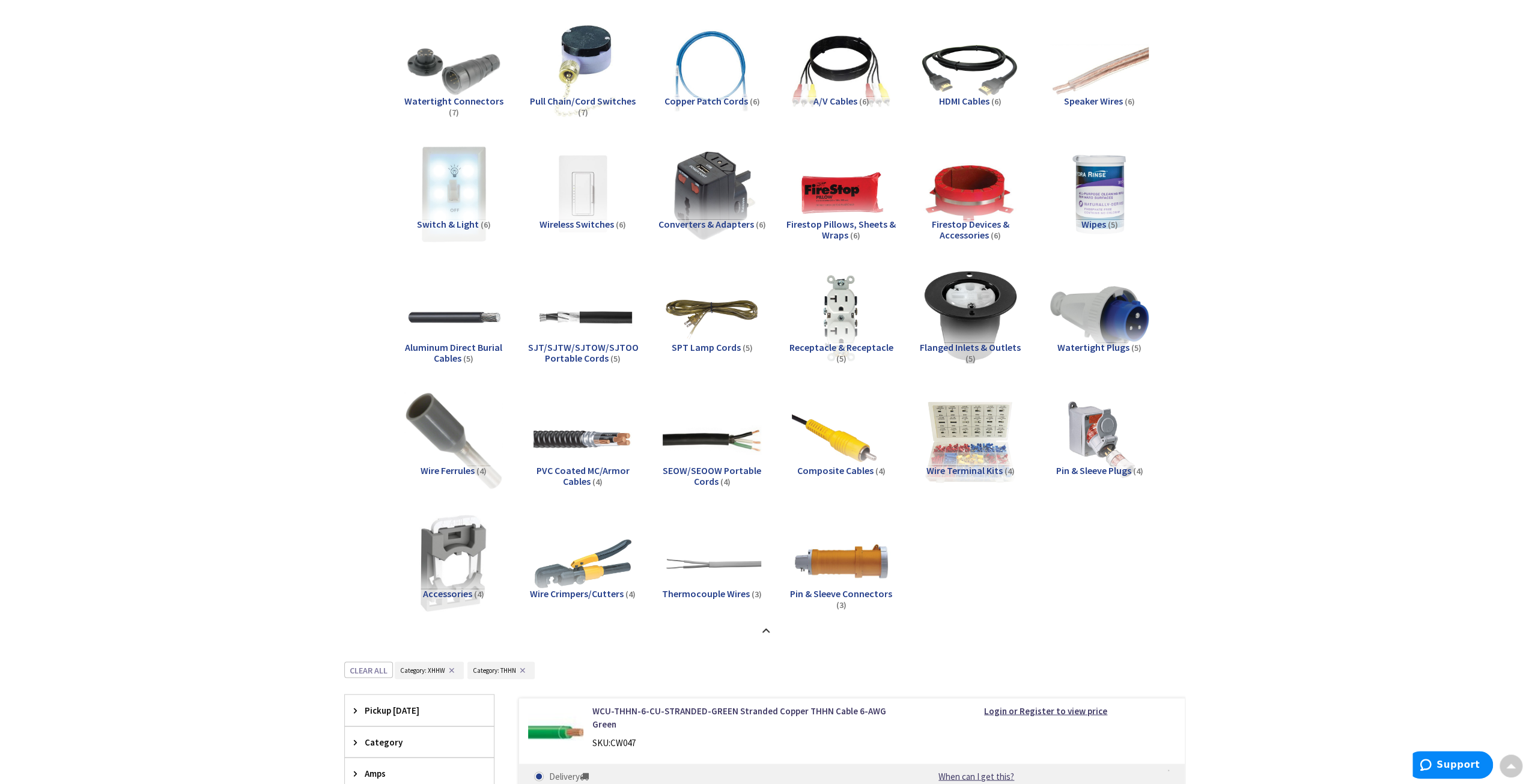
click at [586, 592] on span "Wire Crimpers/Cutters" at bounding box center [577, 593] width 94 height 12
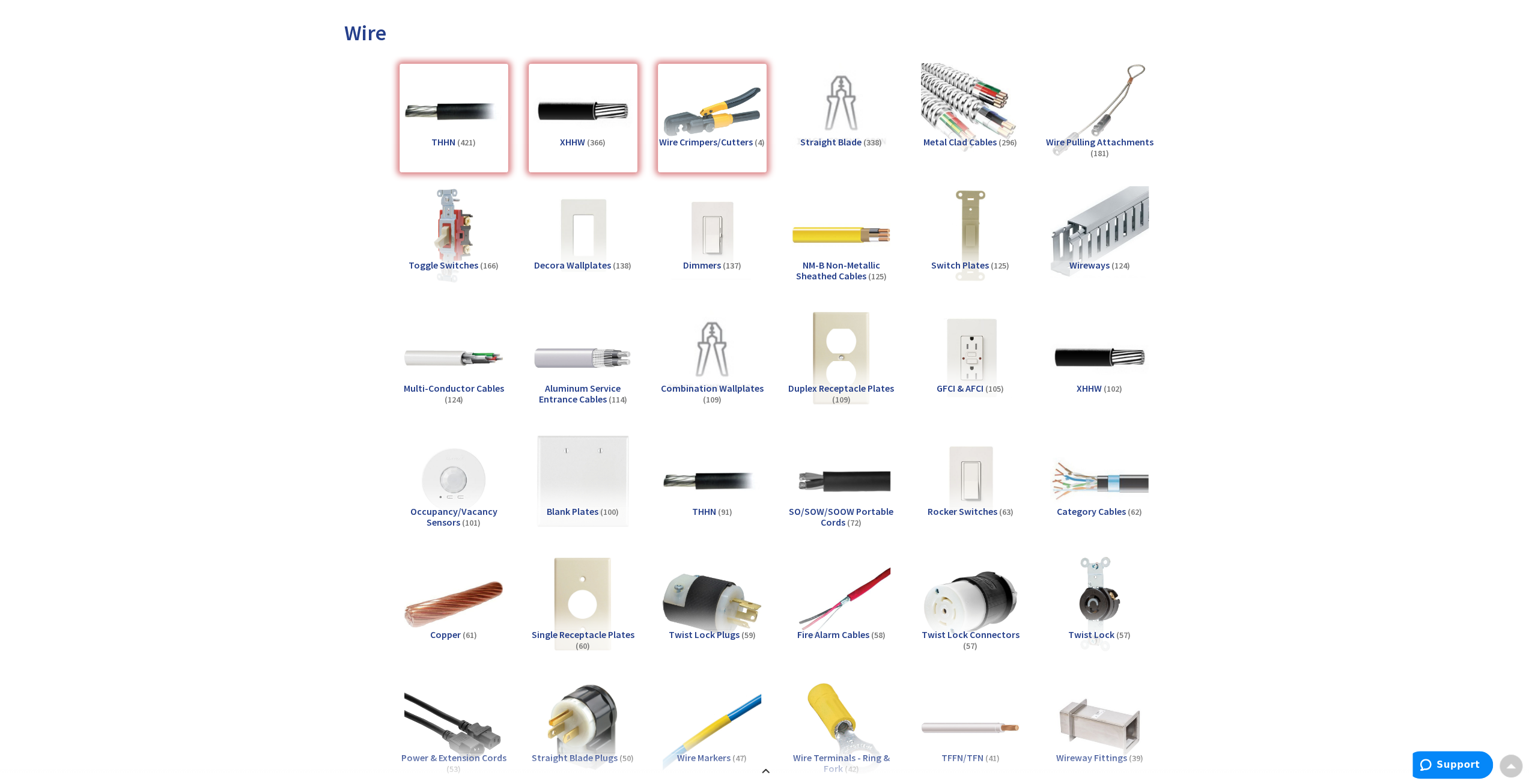
scroll to position [0, 0]
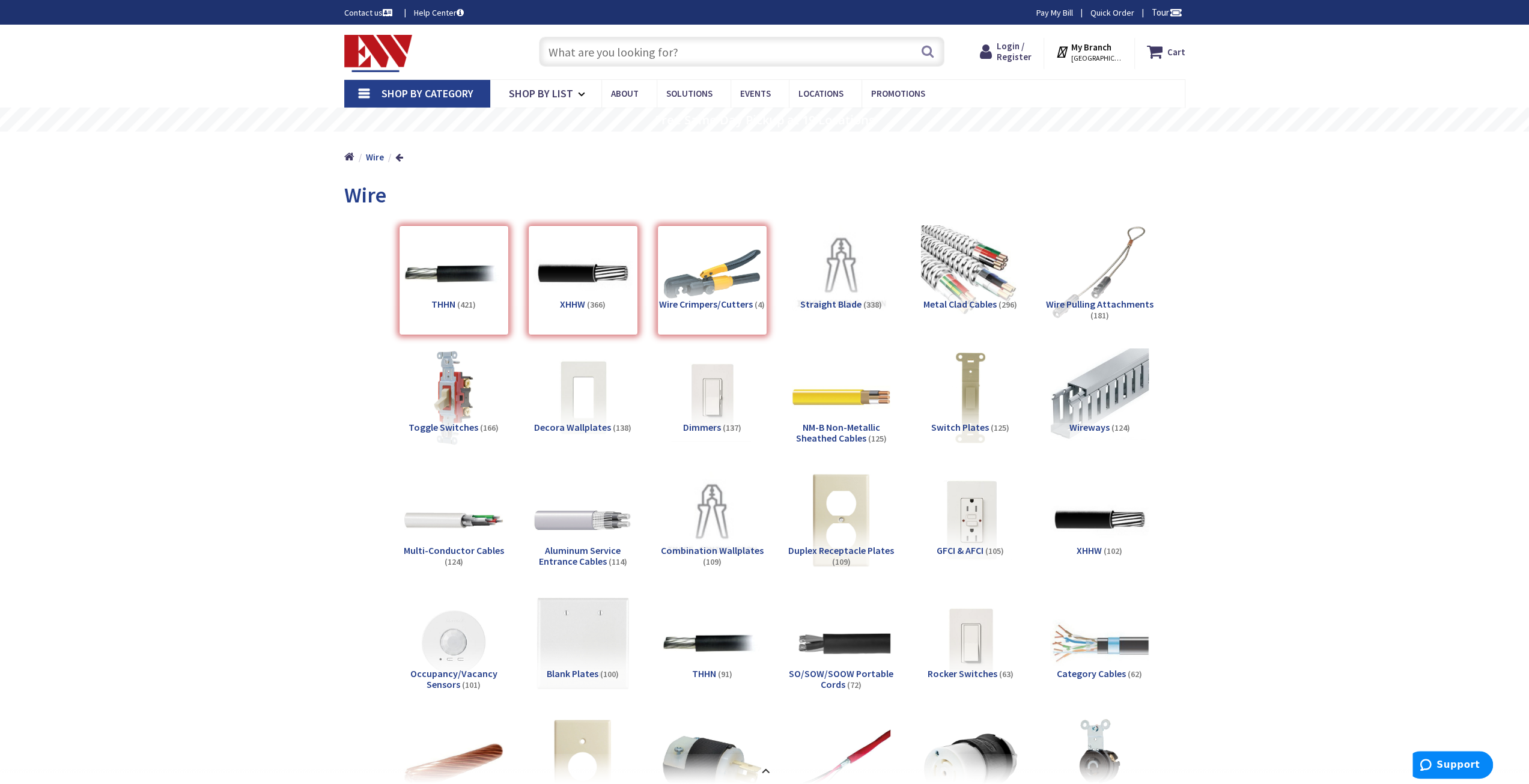
click at [700, 304] on div "Wire Crimpers/Cutters (4)" at bounding box center [712, 280] width 110 height 110
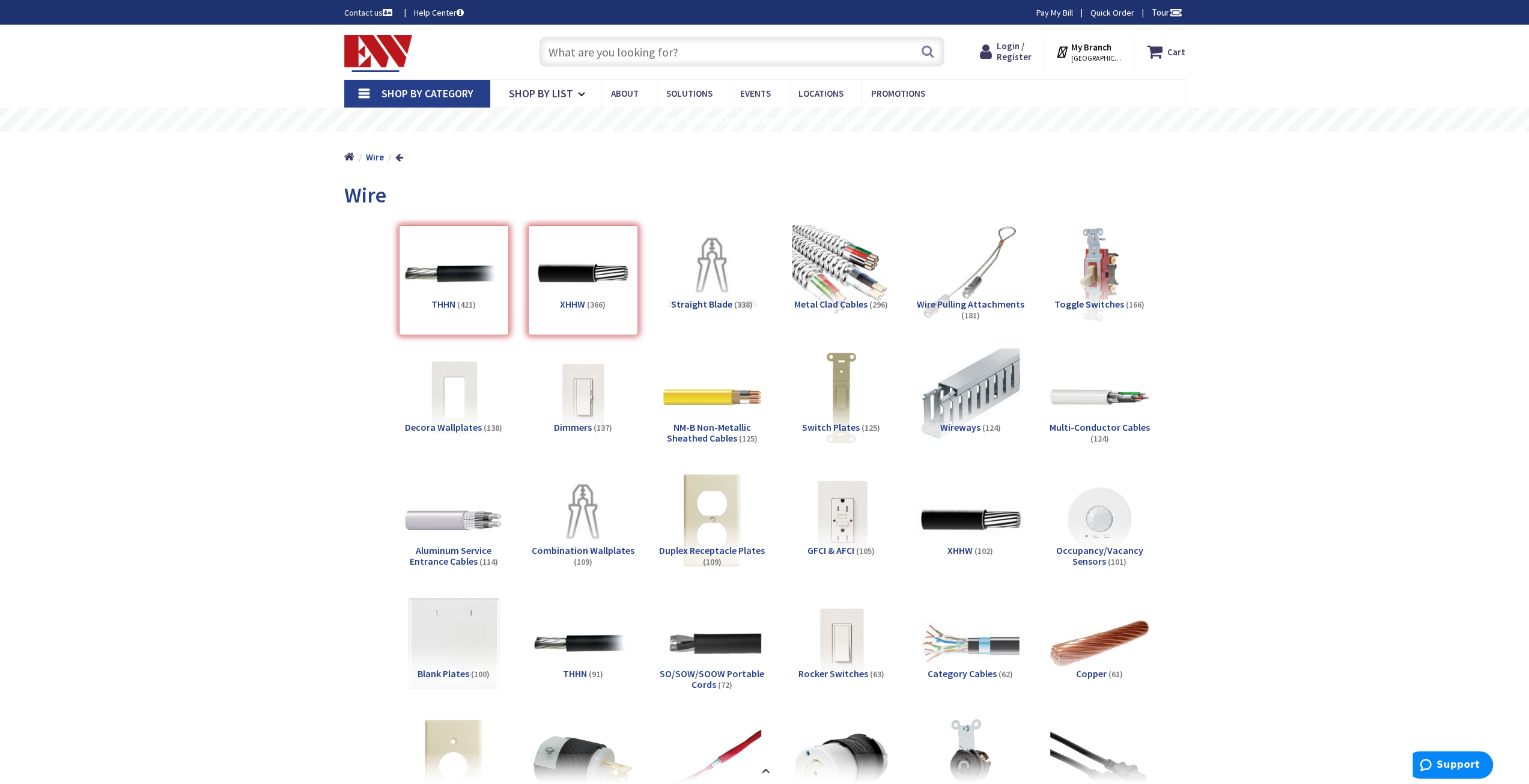
click at [999, 517] on img at bounding box center [969, 520] width 108 height 108
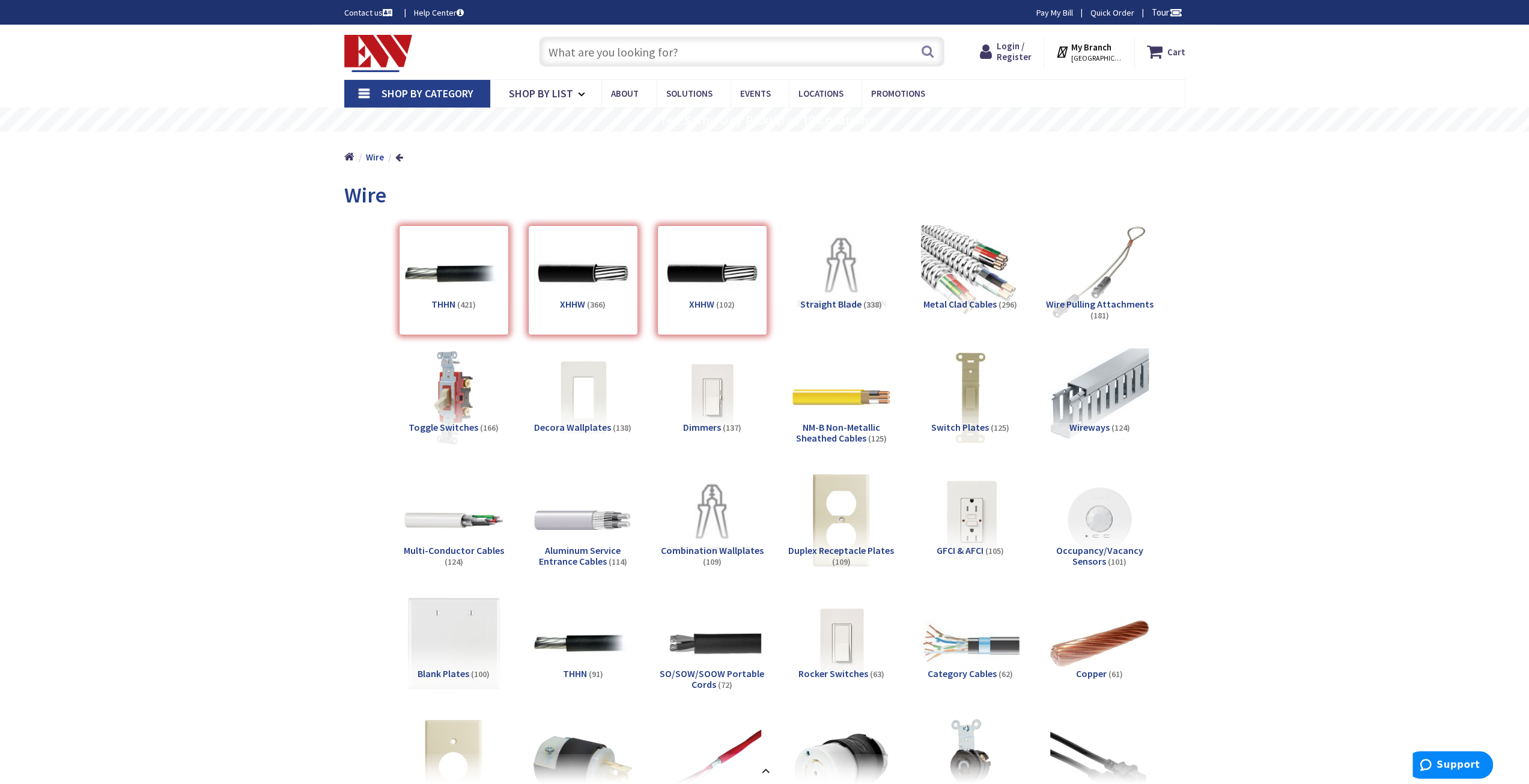
click at [689, 54] on input "text" at bounding box center [742, 51] width 406 height 30
paste input "1-hole copper compression lug hylug 4 awg wire"
type input "1-hole copper compression lug hylug 4 awg wire"
click at [931, 51] on button "Search" at bounding box center [927, 51] width 15 height 27
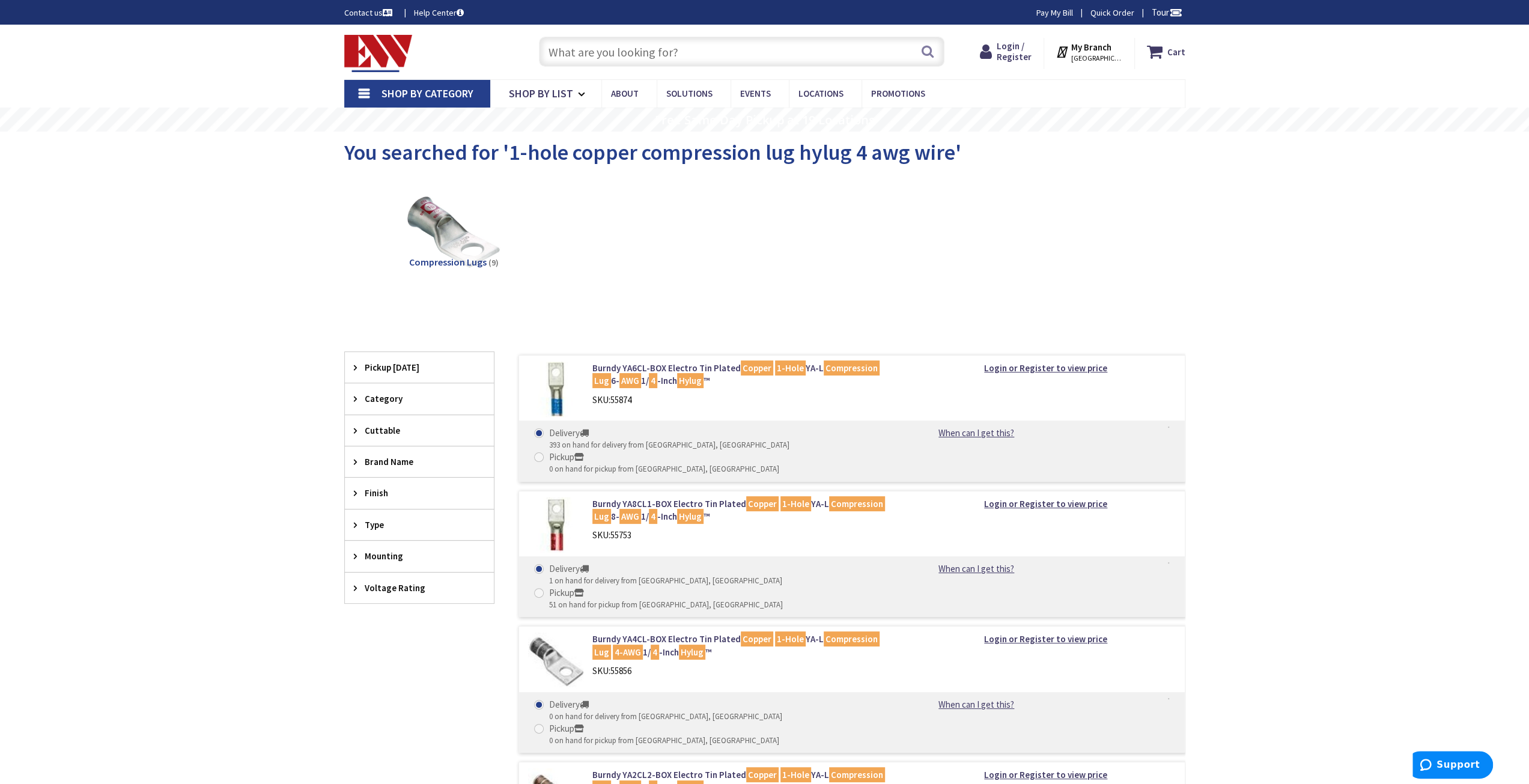
click at [685, 52] on input "text" at bounding box center [742, 51] width 406 height 30
paste input "1-hole copper compression lug hylug 4 awg wire"
click at [580, 52] on input "1-hole copper compression lug hylug 4 awg wire" at bounding box center [742, 51] width 406 height 30
type input "copper compression lug hylug 4 awg wire"
click at [683, 44] on input "text" at bounding box center [742, 51] width 406 height 30
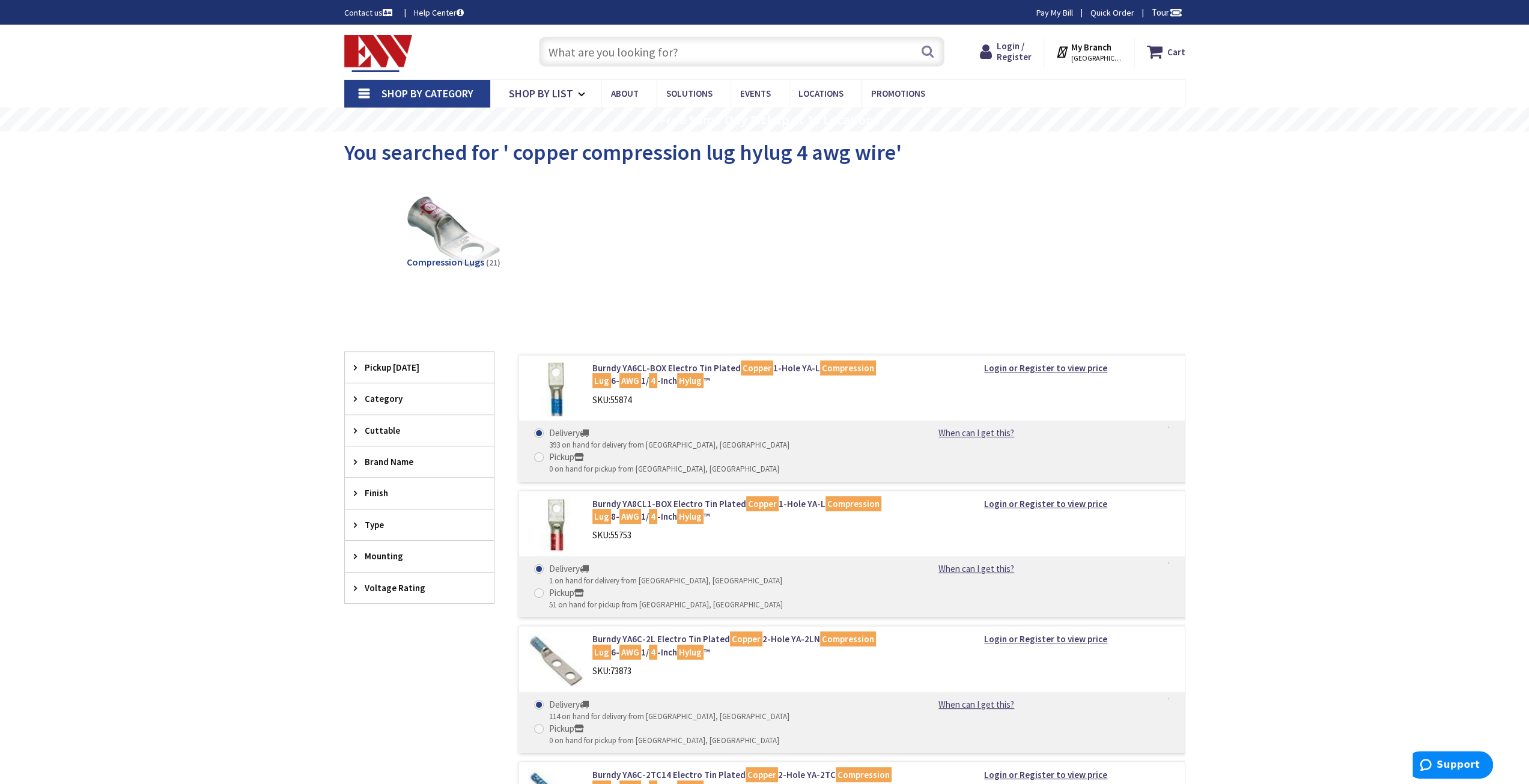
paste input "1-hole copper compression lug hylug 4 awg wire"
click at [579, 51] on input "1-hole copper compression lug hylug 4 awg wire" at bounding box center [742, 51] width 406 height 30
click at [731, 51] on input "1-hole copper compression lug hylug 4 awg wire" at bounding box center [742, 51] width 406 height 30
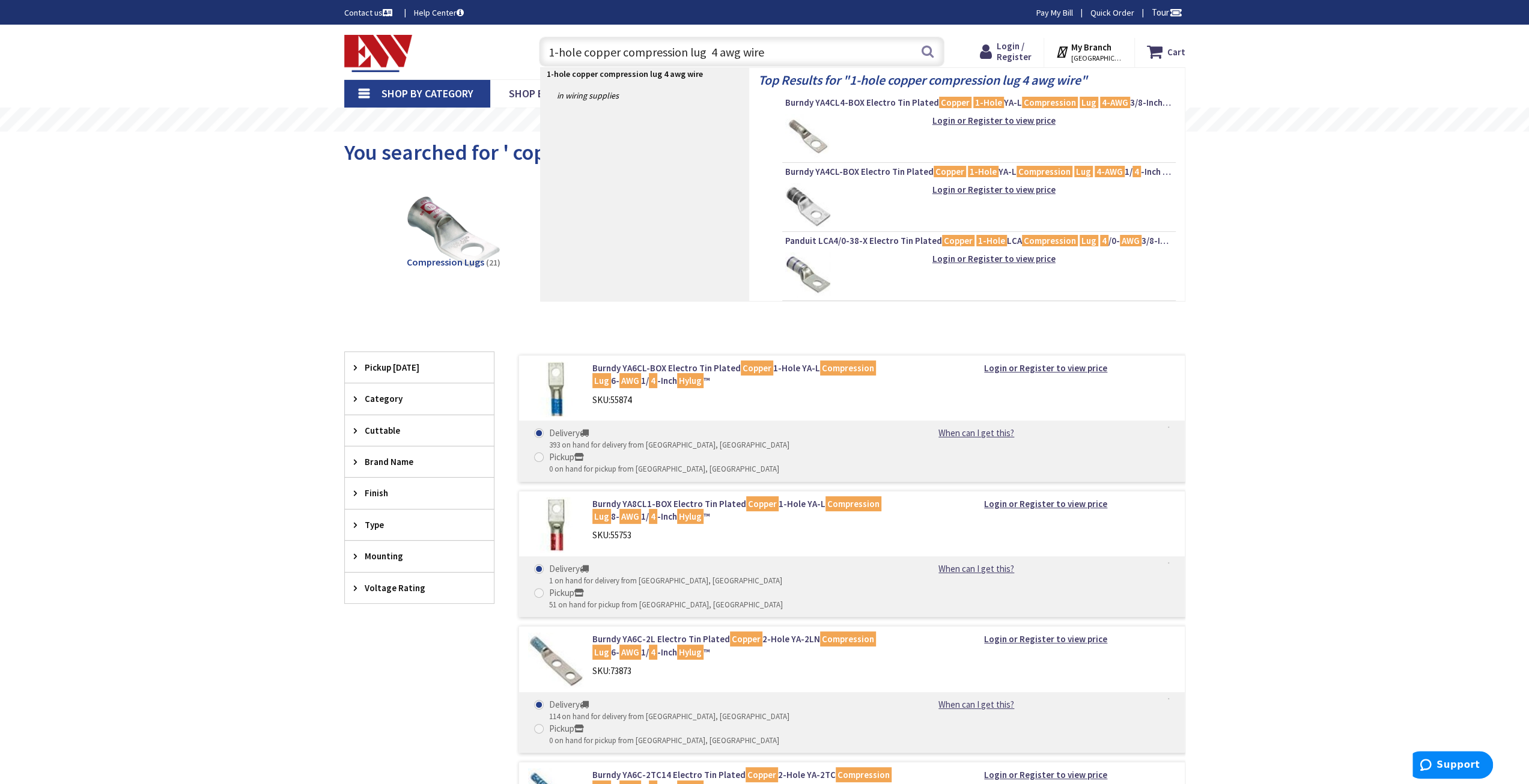
click at [683, 55] on input "1-hole copper compression lug 4 awg wire" at bounding box center [742, 51] width 406 height 30
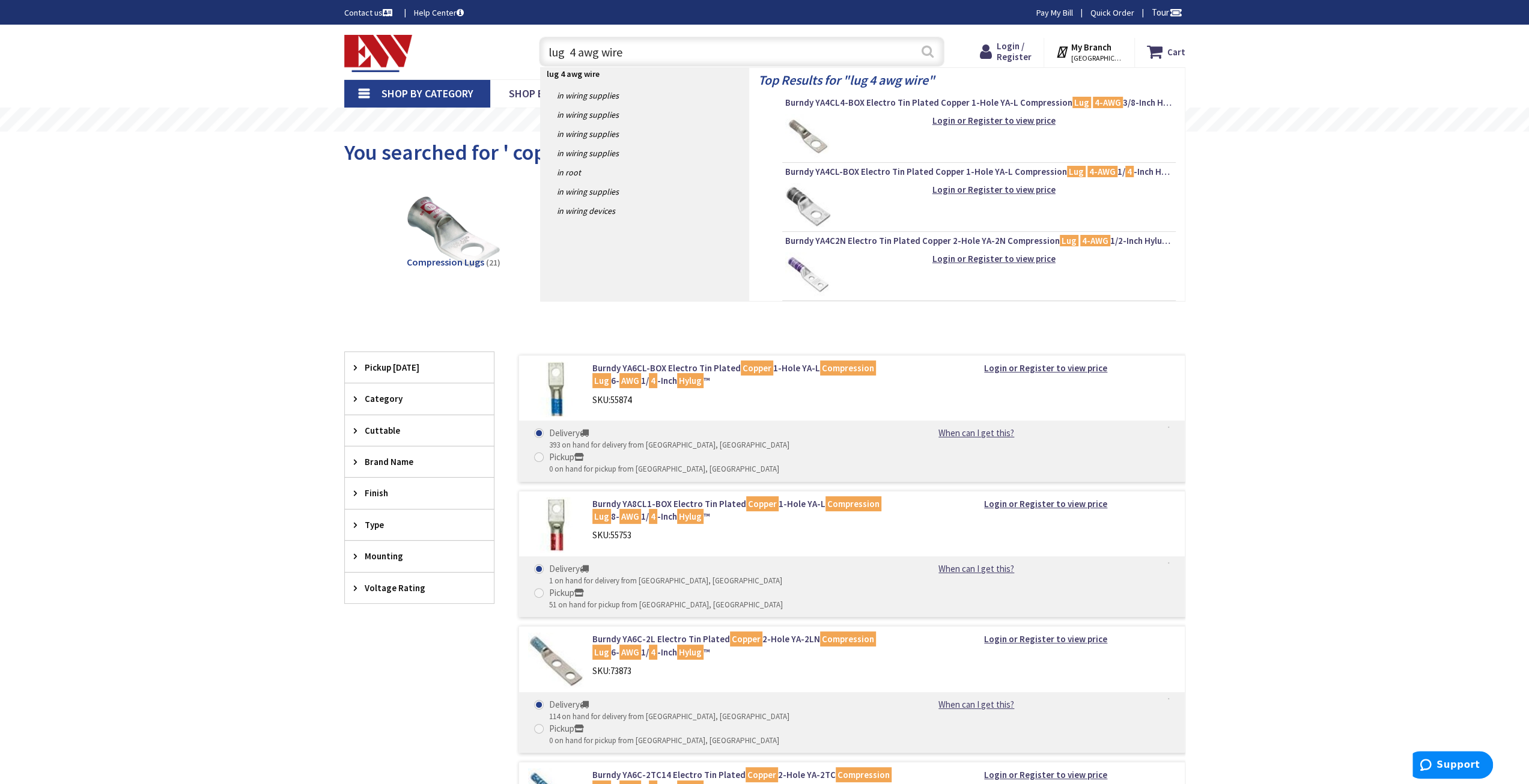
type input "lug 4 awg wire"
click at [926, 49] on button "Search" at bounding box center [927, 51] width 15 height 27
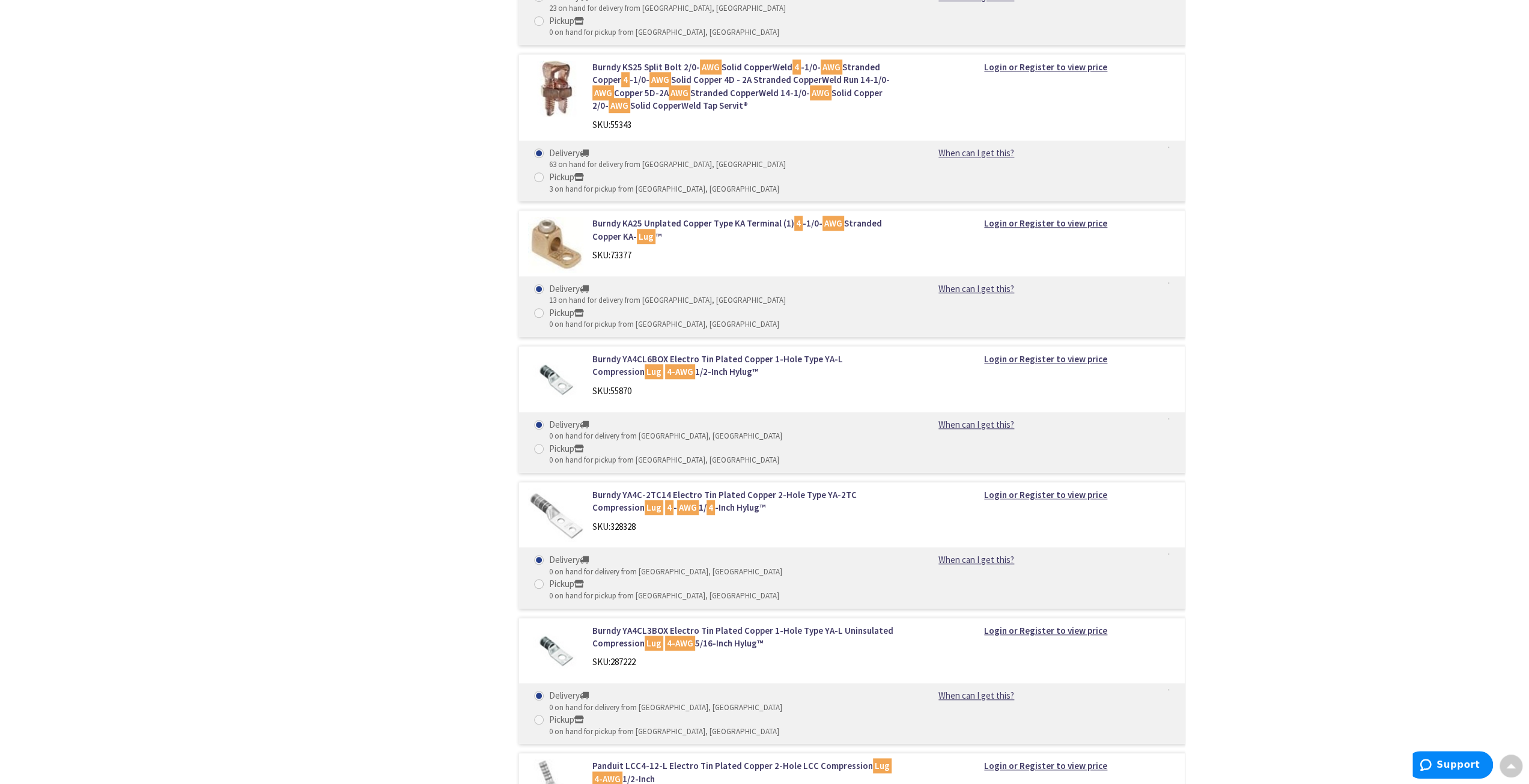
scroll to position [5680, 0]
